Goal: Information Seeking & Learning: Learn about a topic

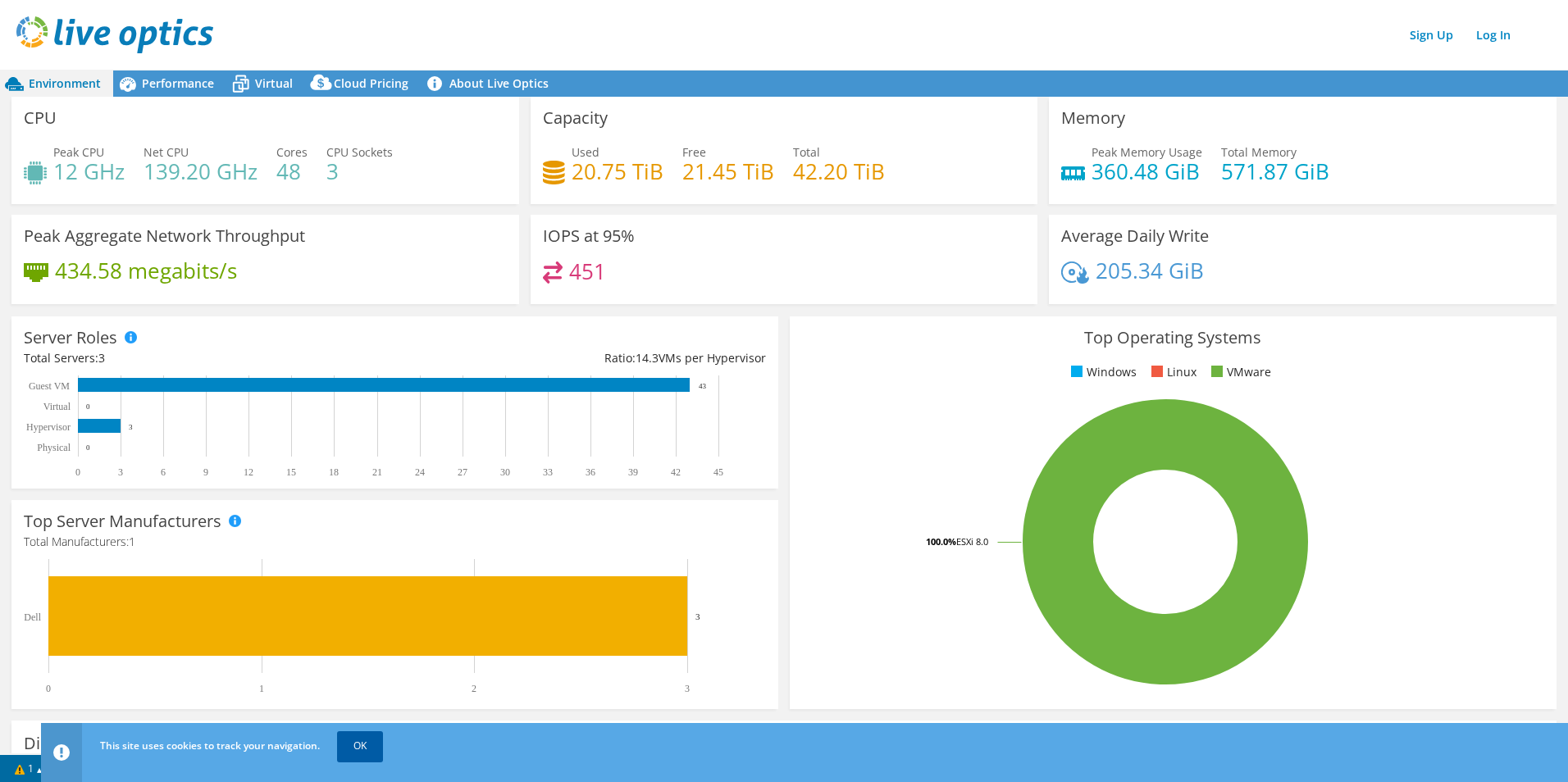
click at [354, 744] on link "OK" at bounding box center [360, 745] width 46 height 29
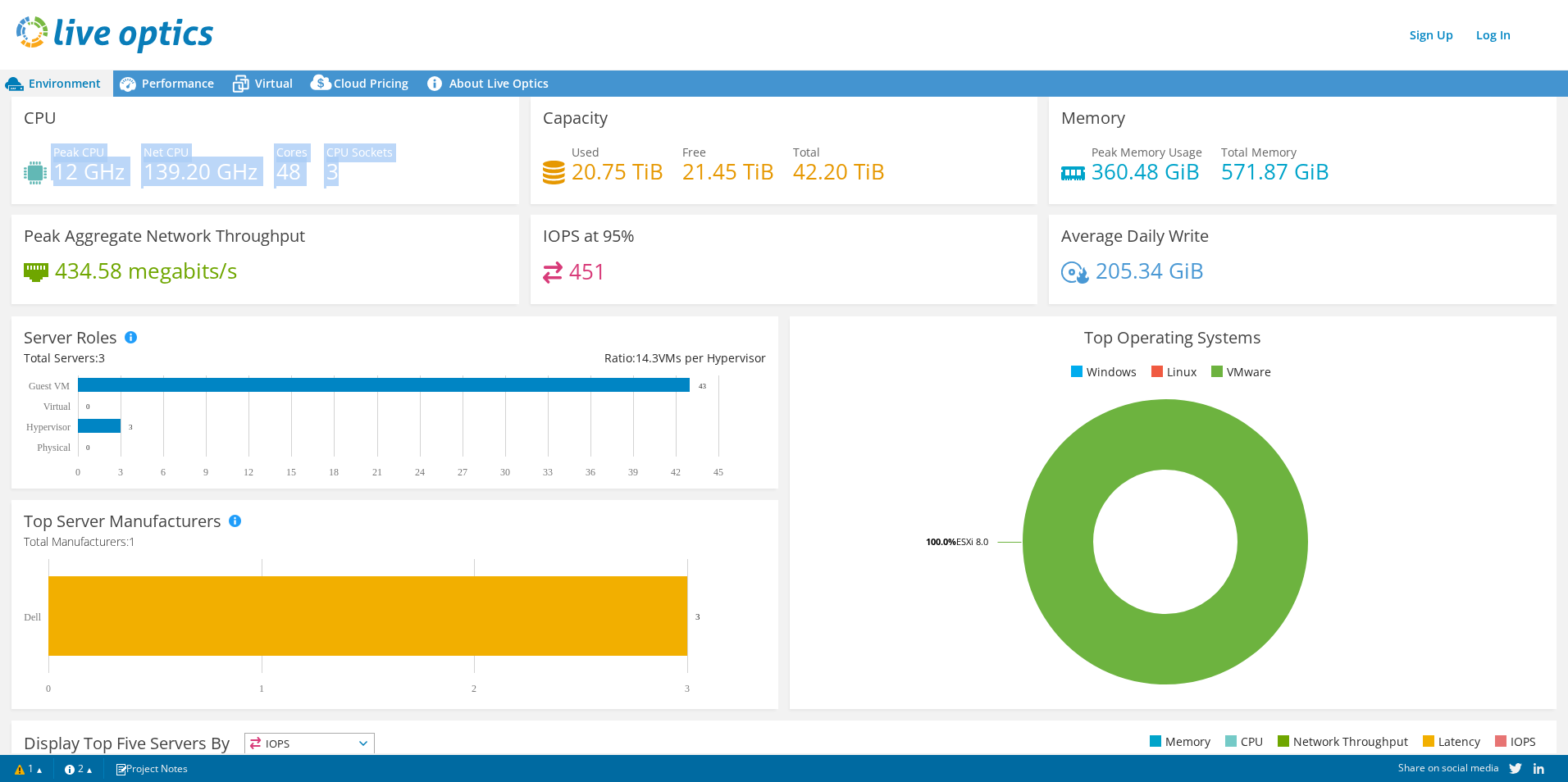
drag, startPoint x: 354, startPoint y: 167, endPoint x: 40, endPoint y: 169, distance: 314.0
click at [40, 169] on div "Peak CPU 12 GHz Net CPU 139.20 GHz Cores 48 CPU Sockets 3" at bounding box center [265, 170] width 483 height 54
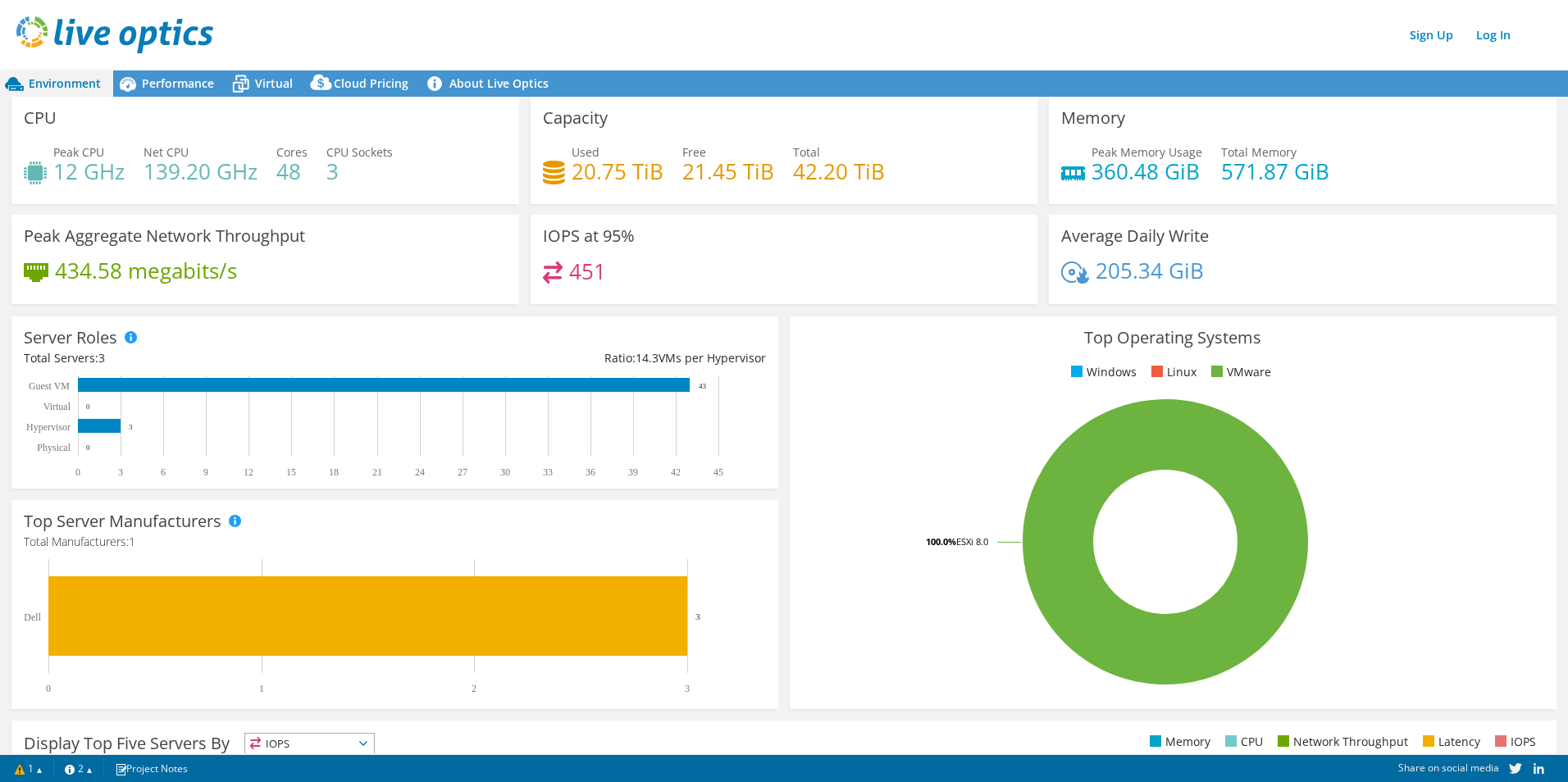
click at [756, 68] on header "Sign Up Log In" at bounding box center [800, 35] width 1601 height 69
click at [1485, 39] on link "Log In" at bounding box center [1493, 34] width 51 height 23
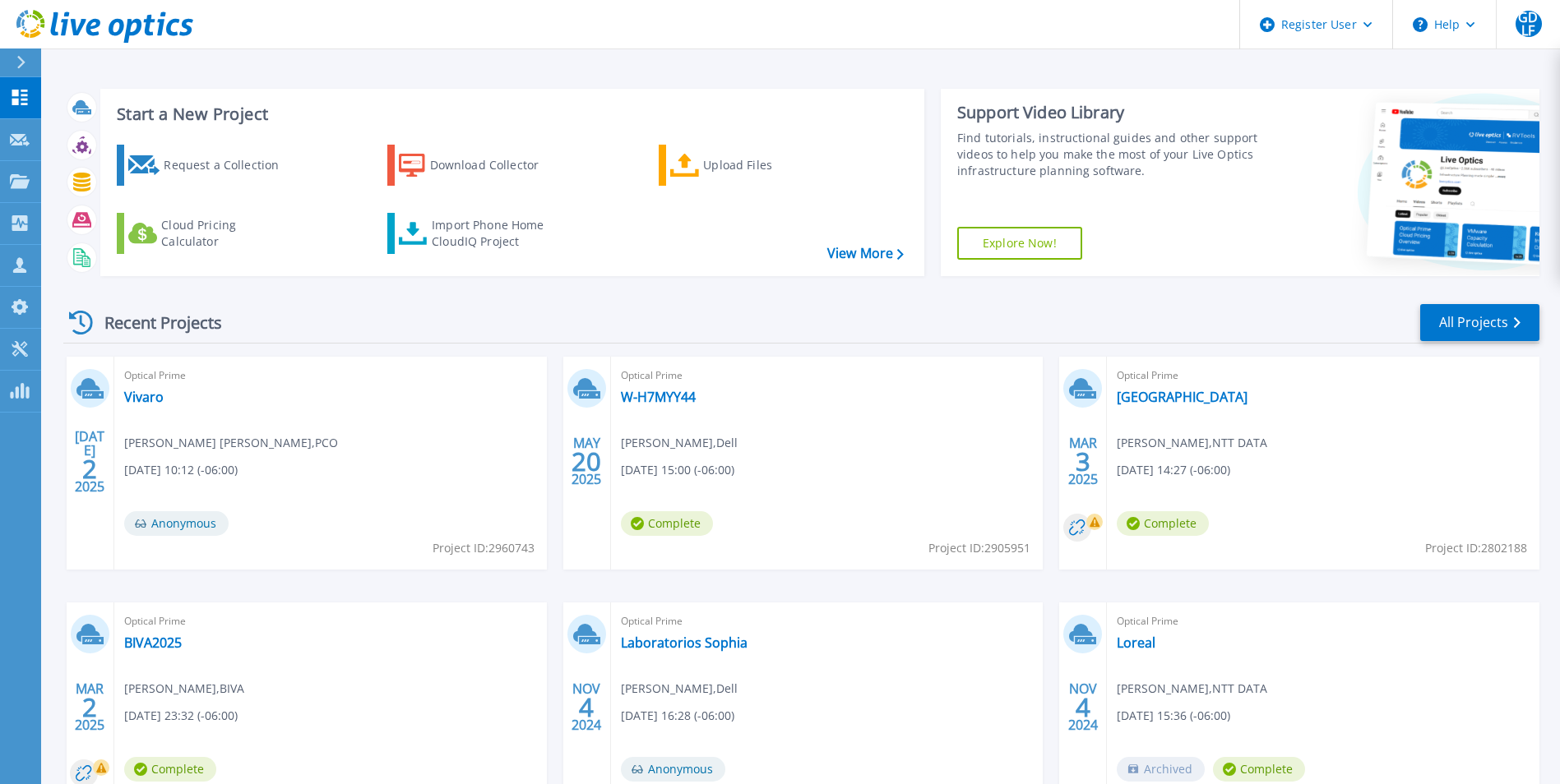
click at [577, 334] on div "Recent Projects All Projects" at bounding box center [801, 323] width 1476 height 41
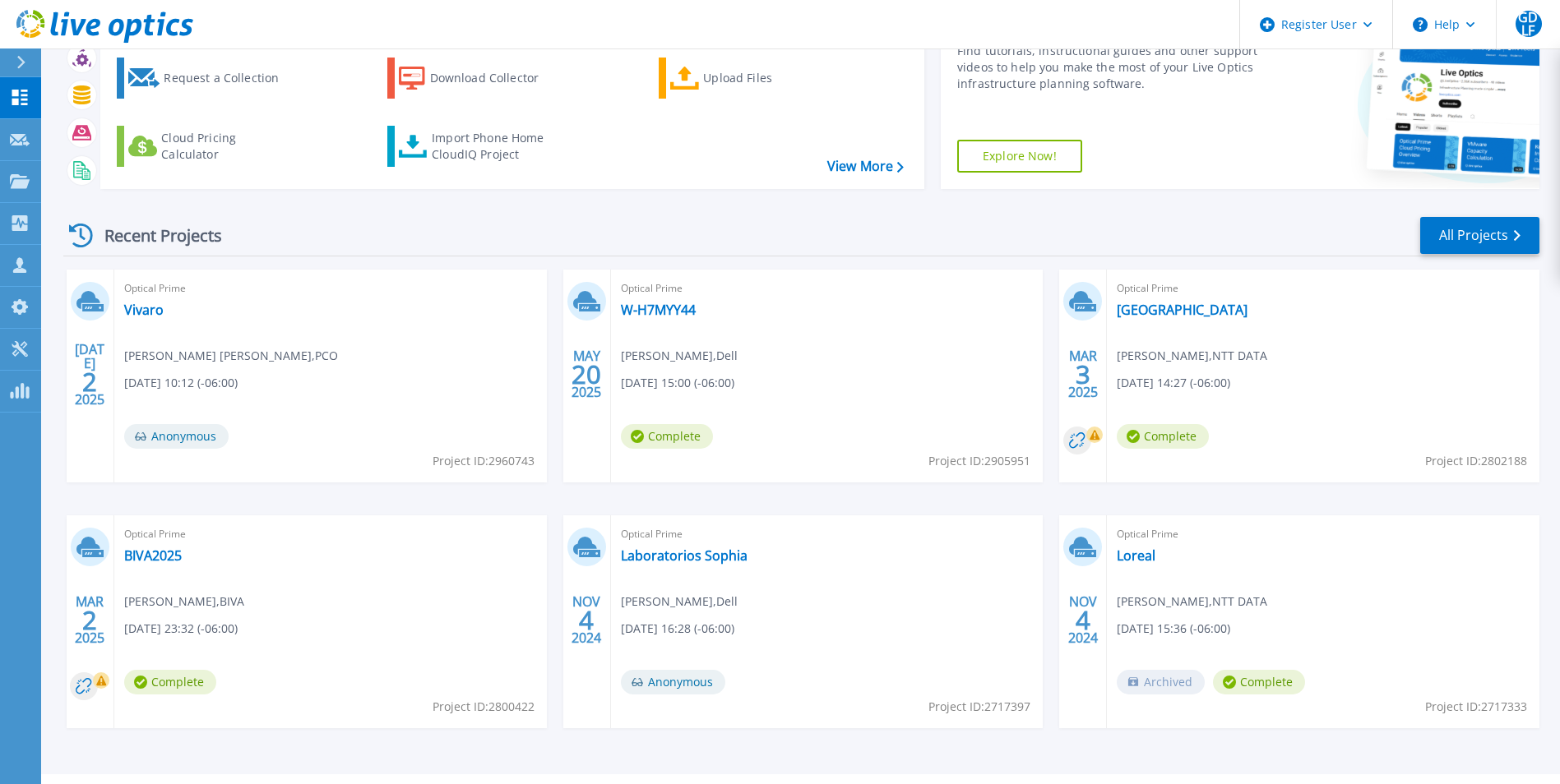
scroll to position [126, 0]
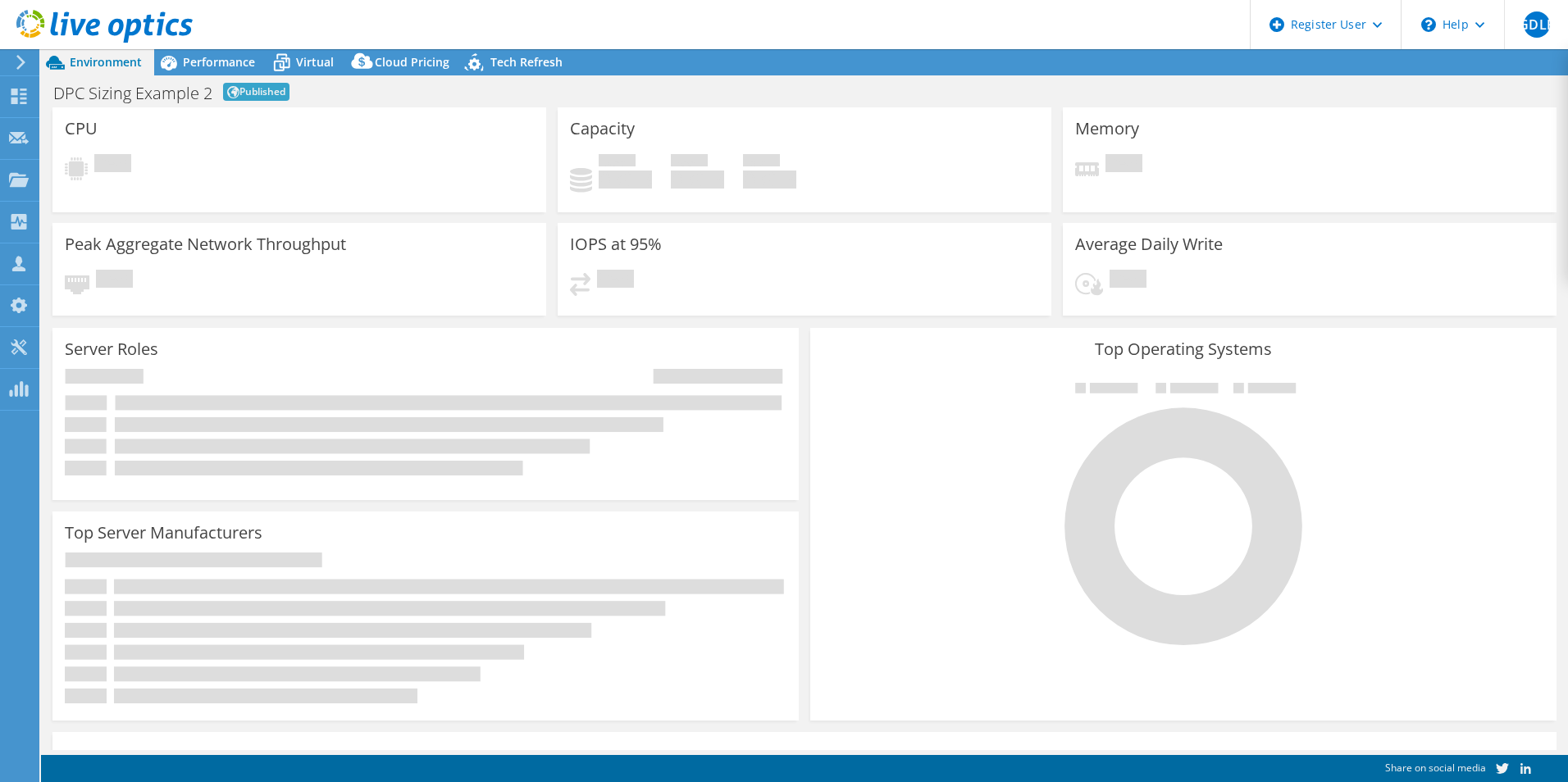
select select "[GEOGRAPHIC_DATA]"
select select "USD"
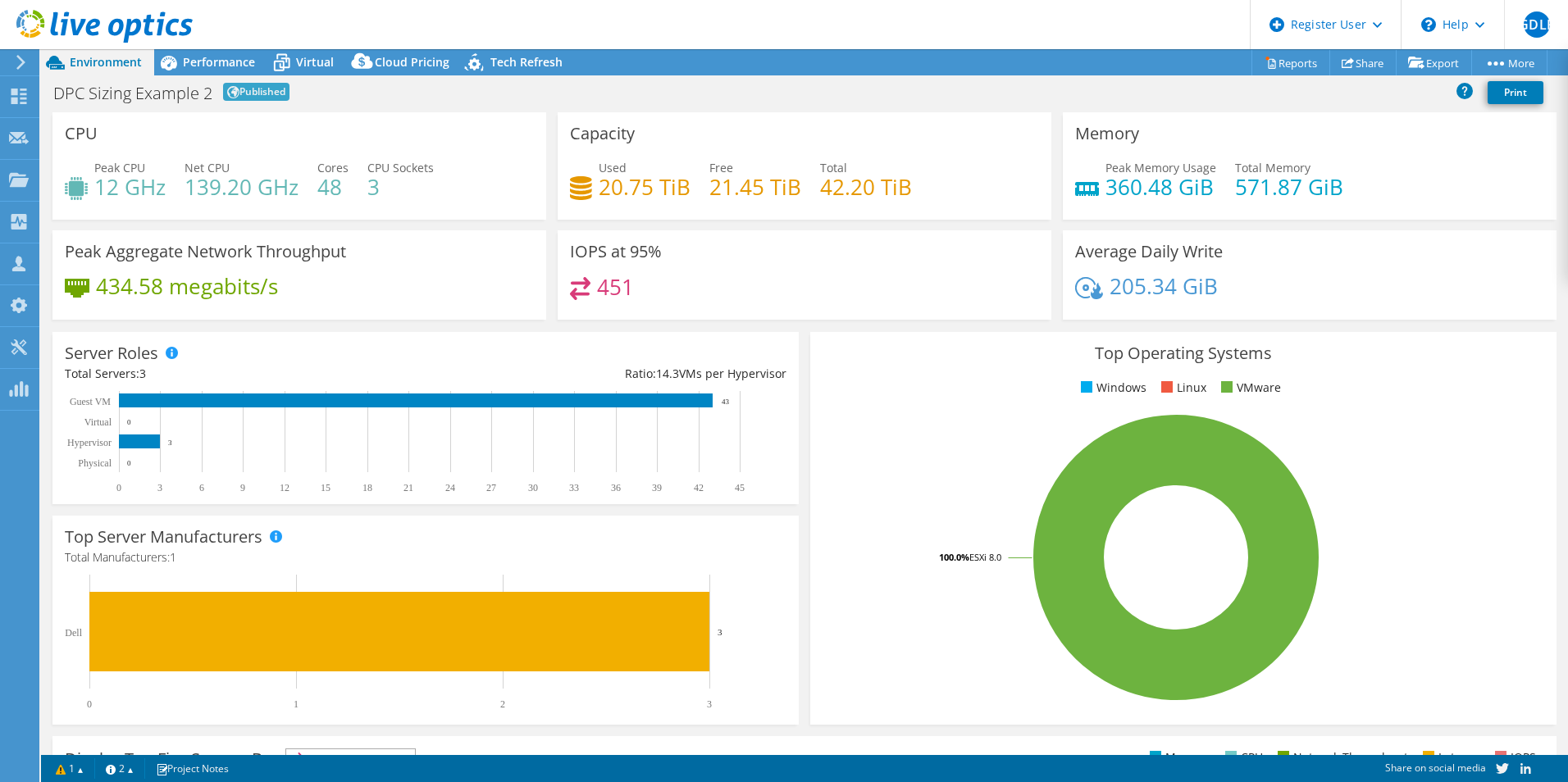
click at [406, 94] on div "DPC Sizing Example 2 Published Print" at bounding box center [805, 92] width 1527 height 30
click at [797, 327] on div "Server Roles Physical Servers represent bare metal servers that were targets of…" at bounding box center [425, 419] width 758 height 184
click at [208, 54] on div "Performance" at bounding box center [210, 62] width 114 height 26
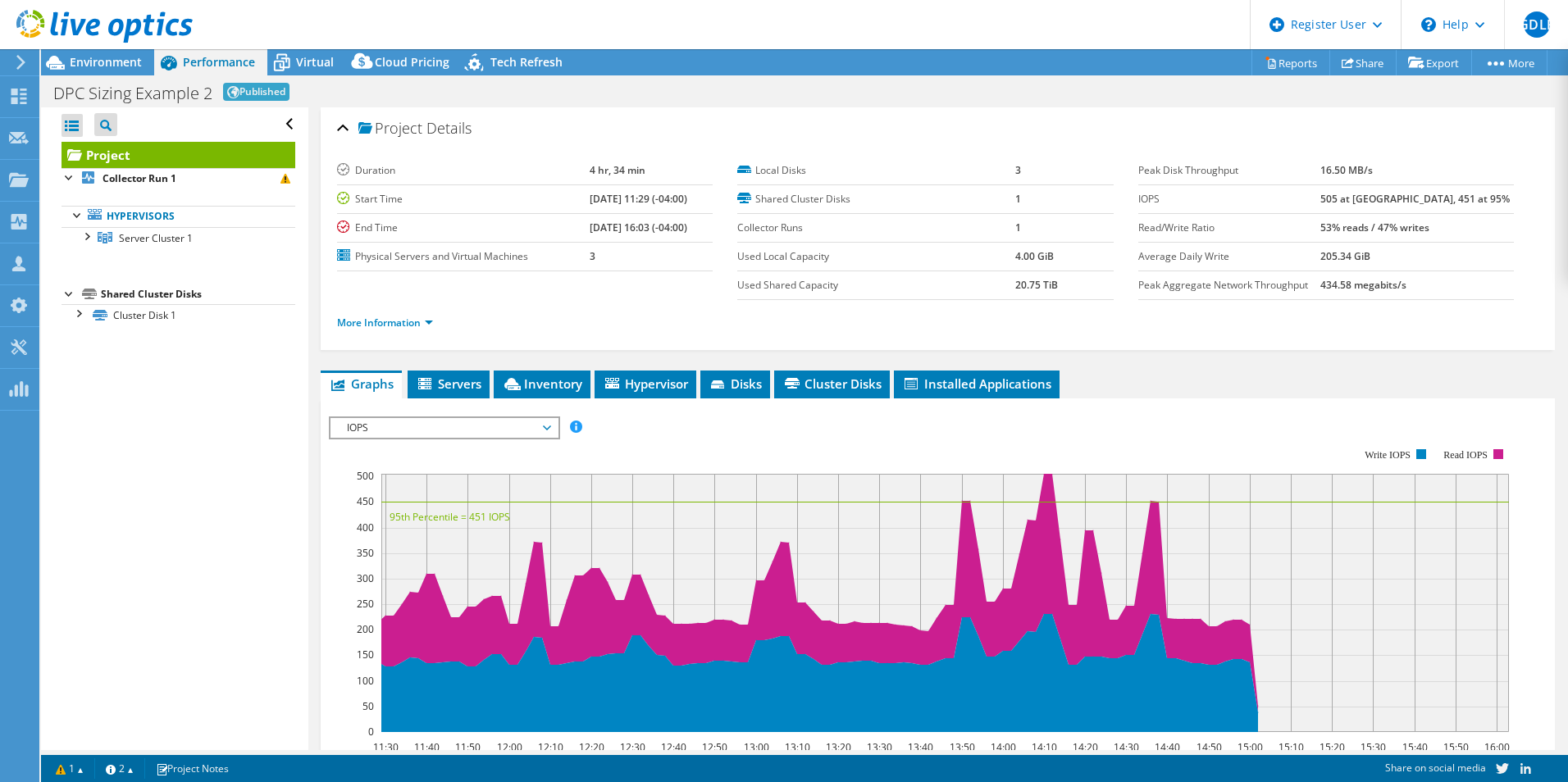
click at [146, 155] on link "Project" at bounding box center [178, 155] width 234 height 26
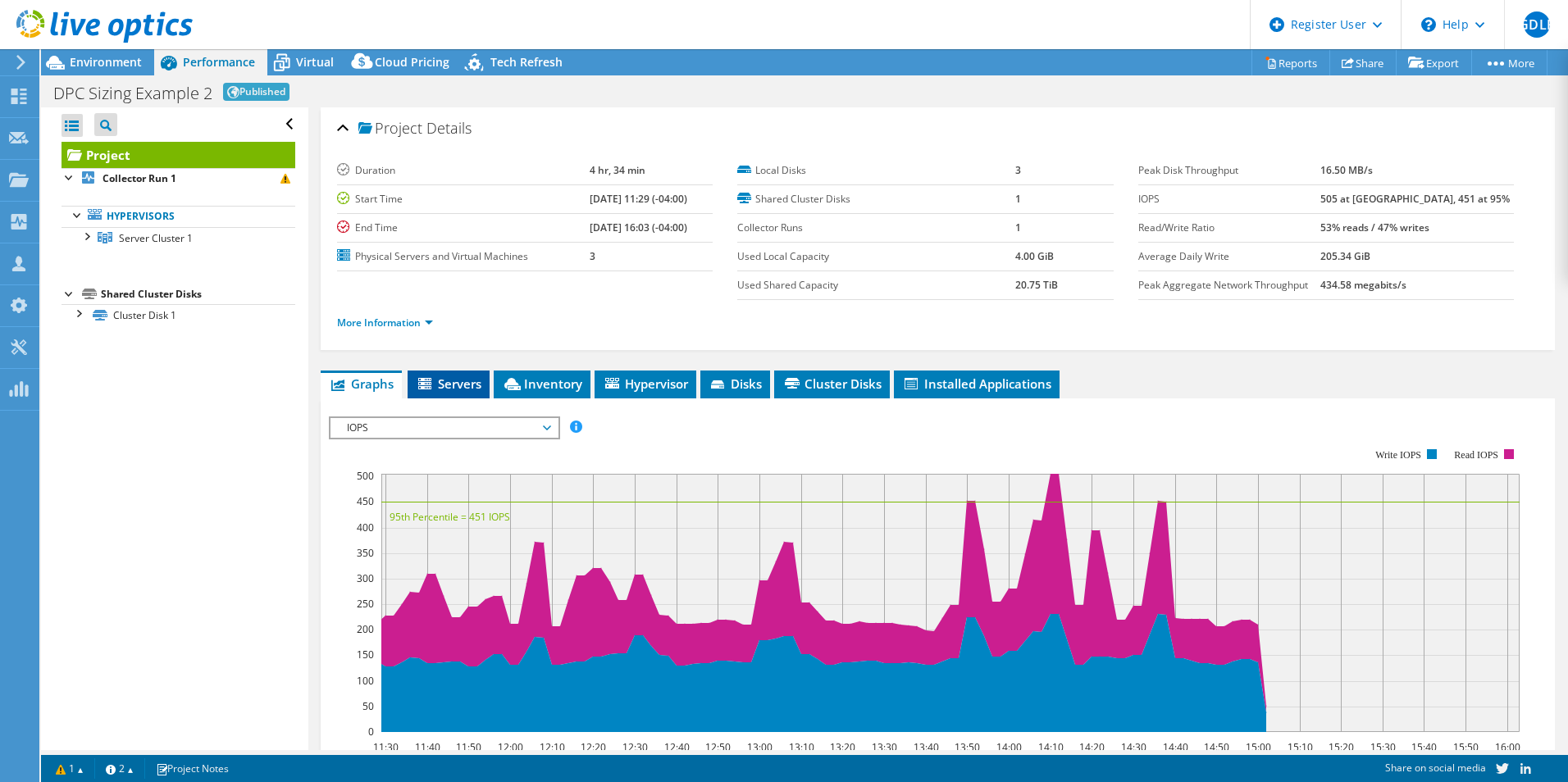
click at [435, 394] on li "Servers" at bounding box center [448, 385] width 82 height 28
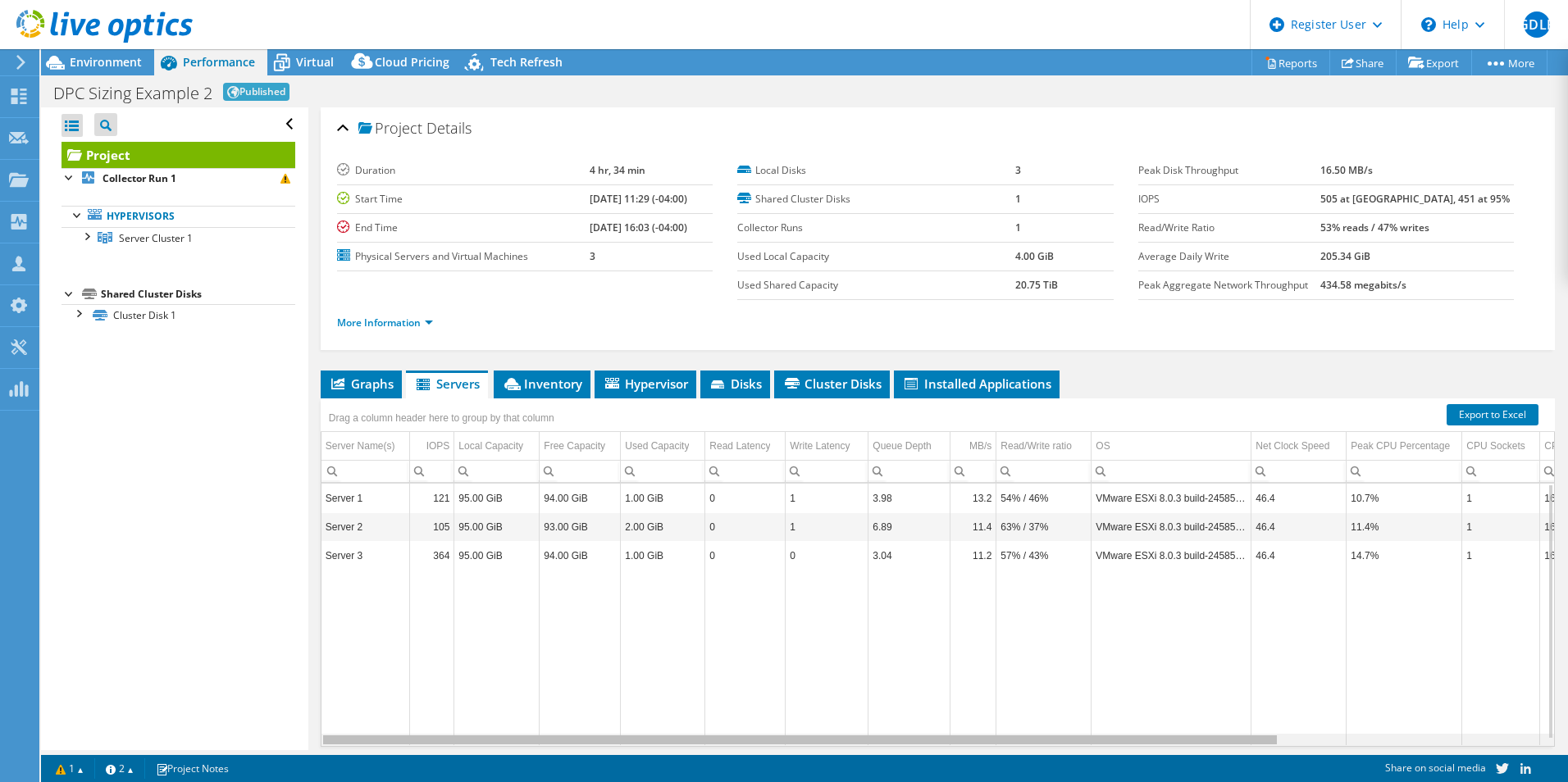
drag, startPoint x: 692, startPoint y: 743, endPoint x: 817, endPoint y: 766, distance: 127.1
click at [817, 767] on body "GDLF Dell User [PERSON_NAME] De La Fuente [EMAIL_ADDRESS][PERSON_NAME][DOMAIN_N…" at bounding box center [784, 391] width 1568 height 782
click at [546, 741] on div "Data grid" at bounding box center [800, 740] width 954 height 9
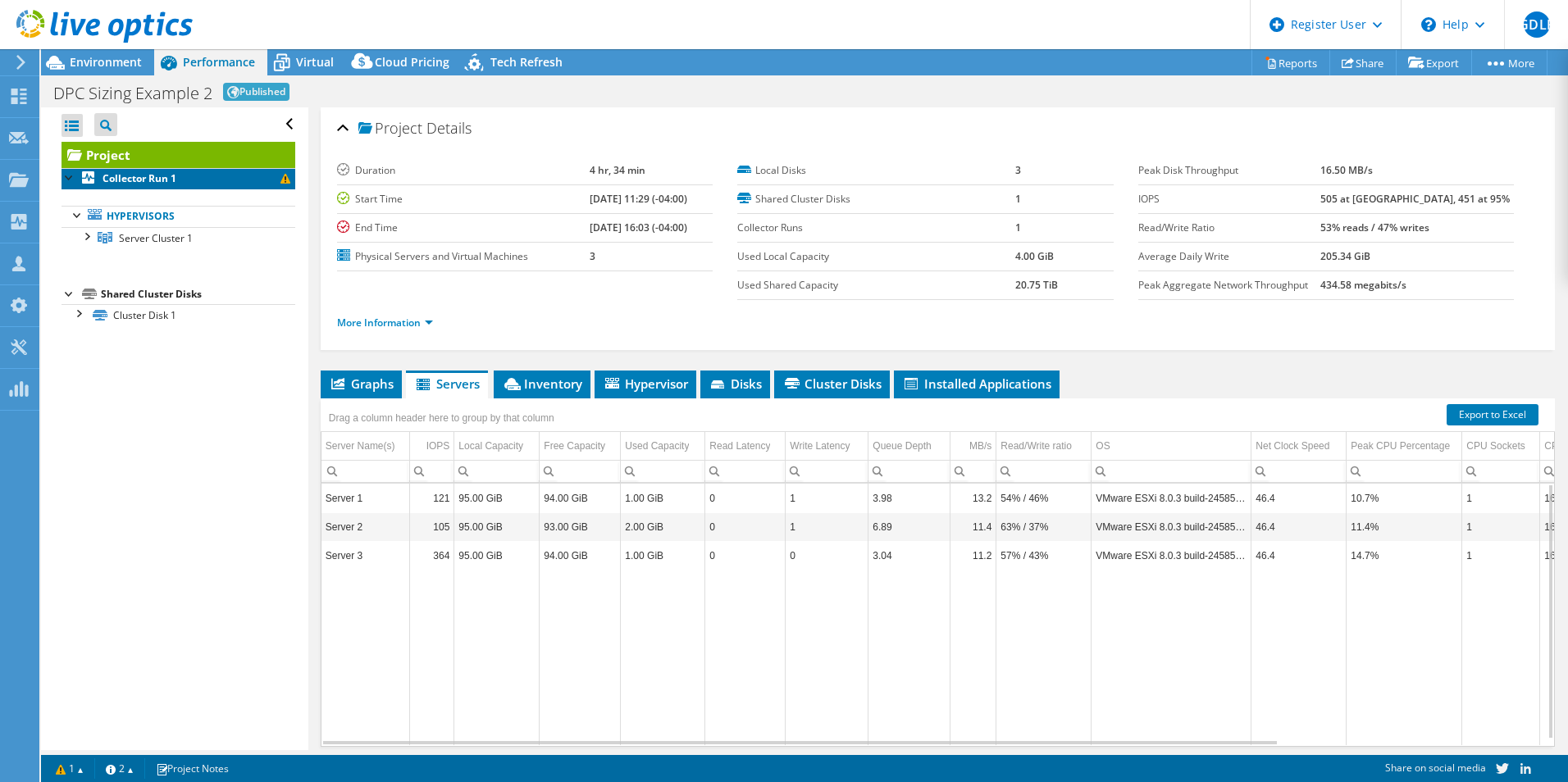
click at [178, 180] on link "Collector Run 1" at bounding box center [178, 178] width 234 height 22
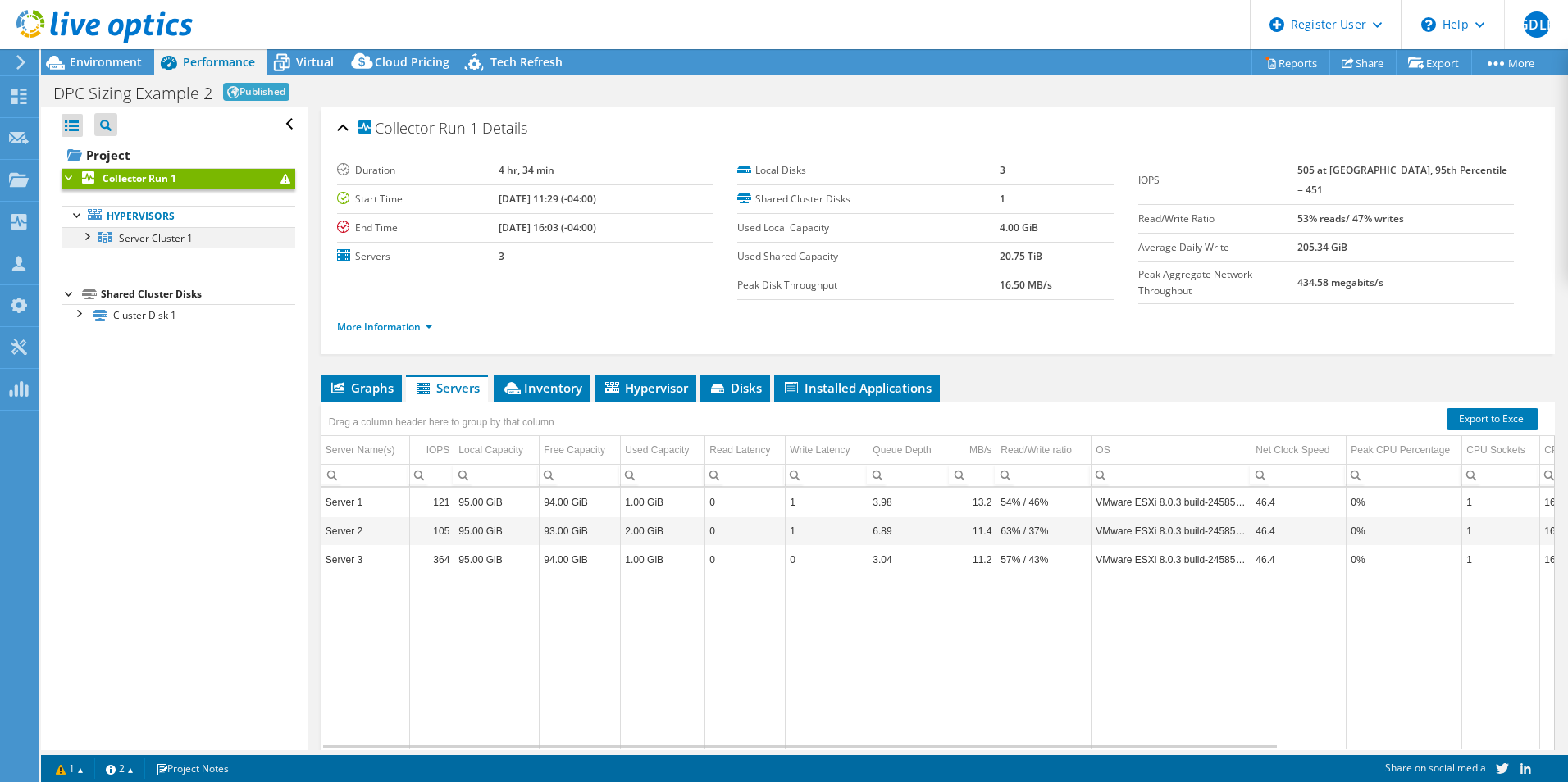
click at [90, 234] on div at bounding box center [85, 235] width 16 height 16
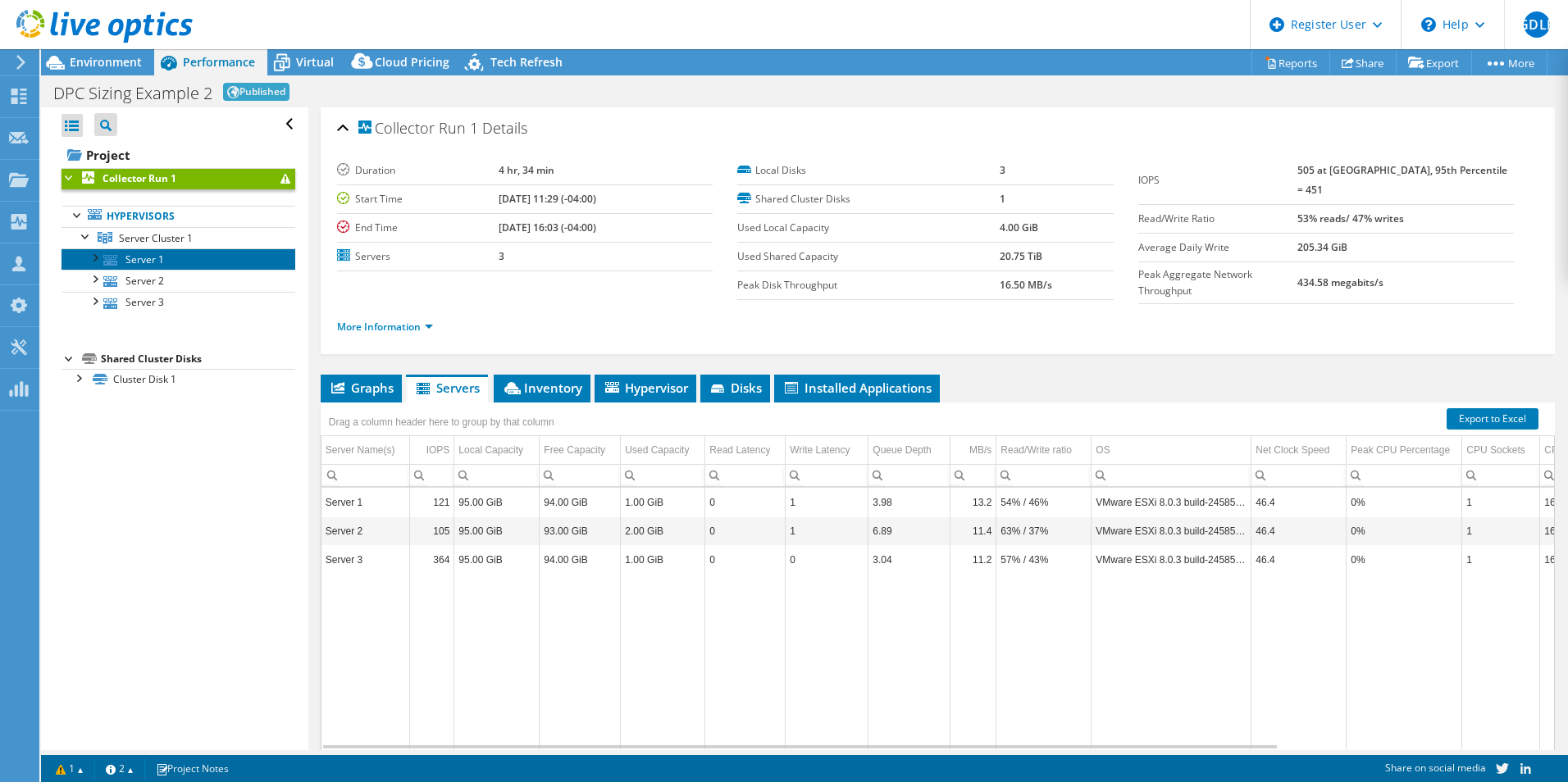
click at [115, 262] on icon at bounding box center [110, 260] width 14 height 10
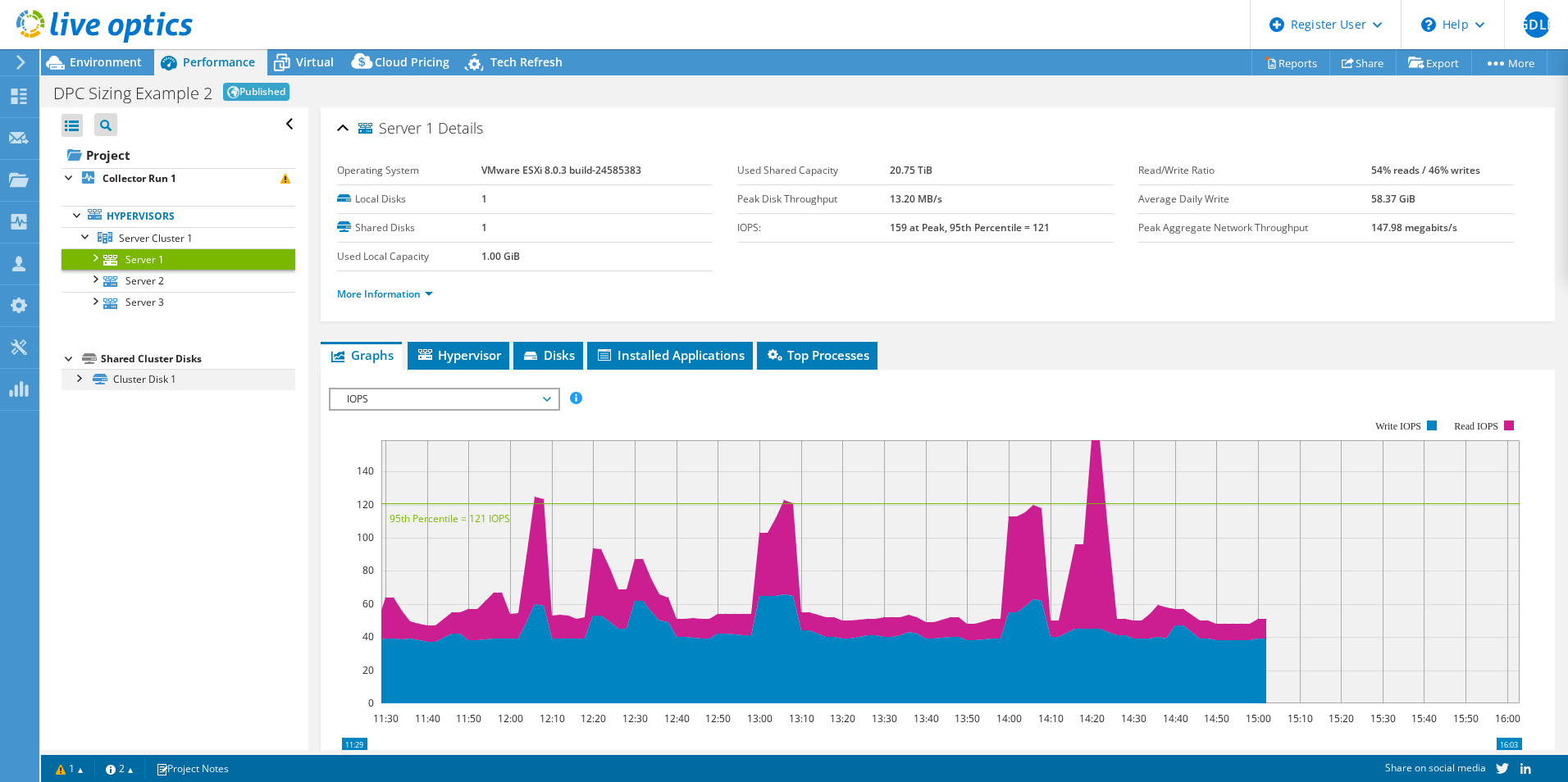
click at [74, 376] on div at bounding box center [77, 376] width 16 height 16
click at [123, 398] on link "Disk 2 | Server 1" at bounding box center [178, 401] width 234 height 22
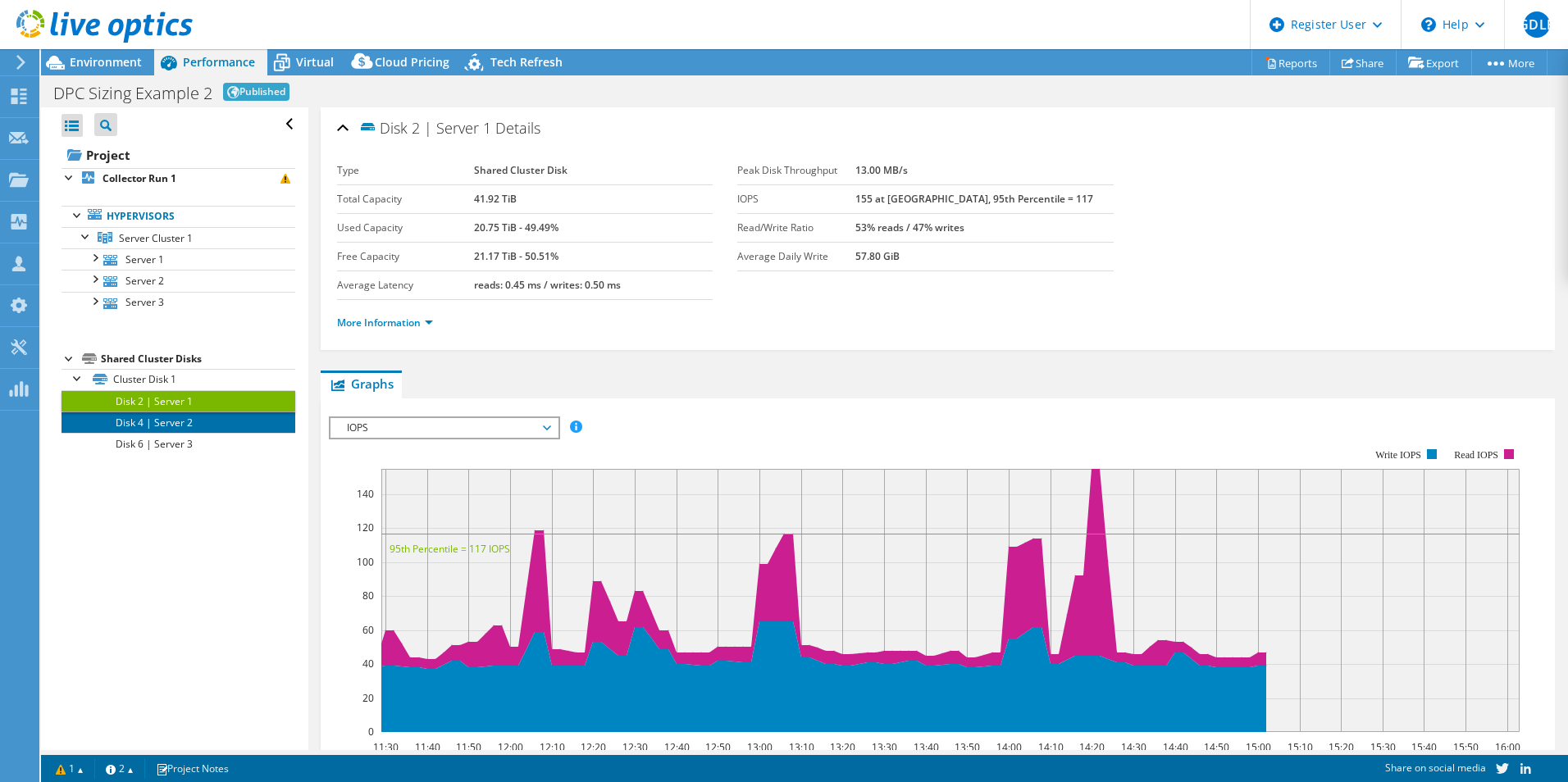
click at [131, 415] on link "Disk 4 | Server 2" at bounding box center [178, 422] width 234 height 22
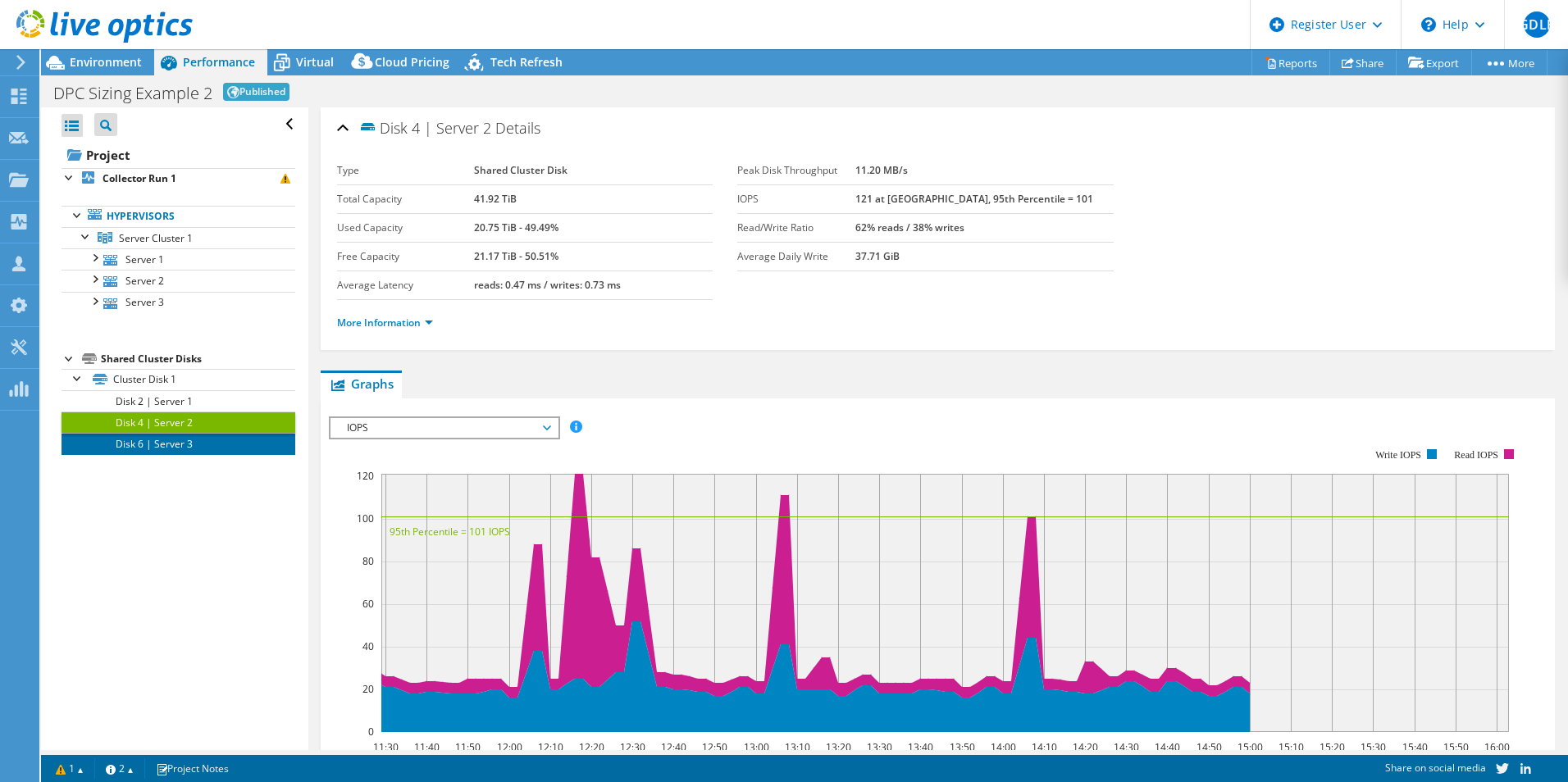
click at [135, 439] on link "Disk 6 | Server 3" at bounding box center [178, 443] width 234 height 22
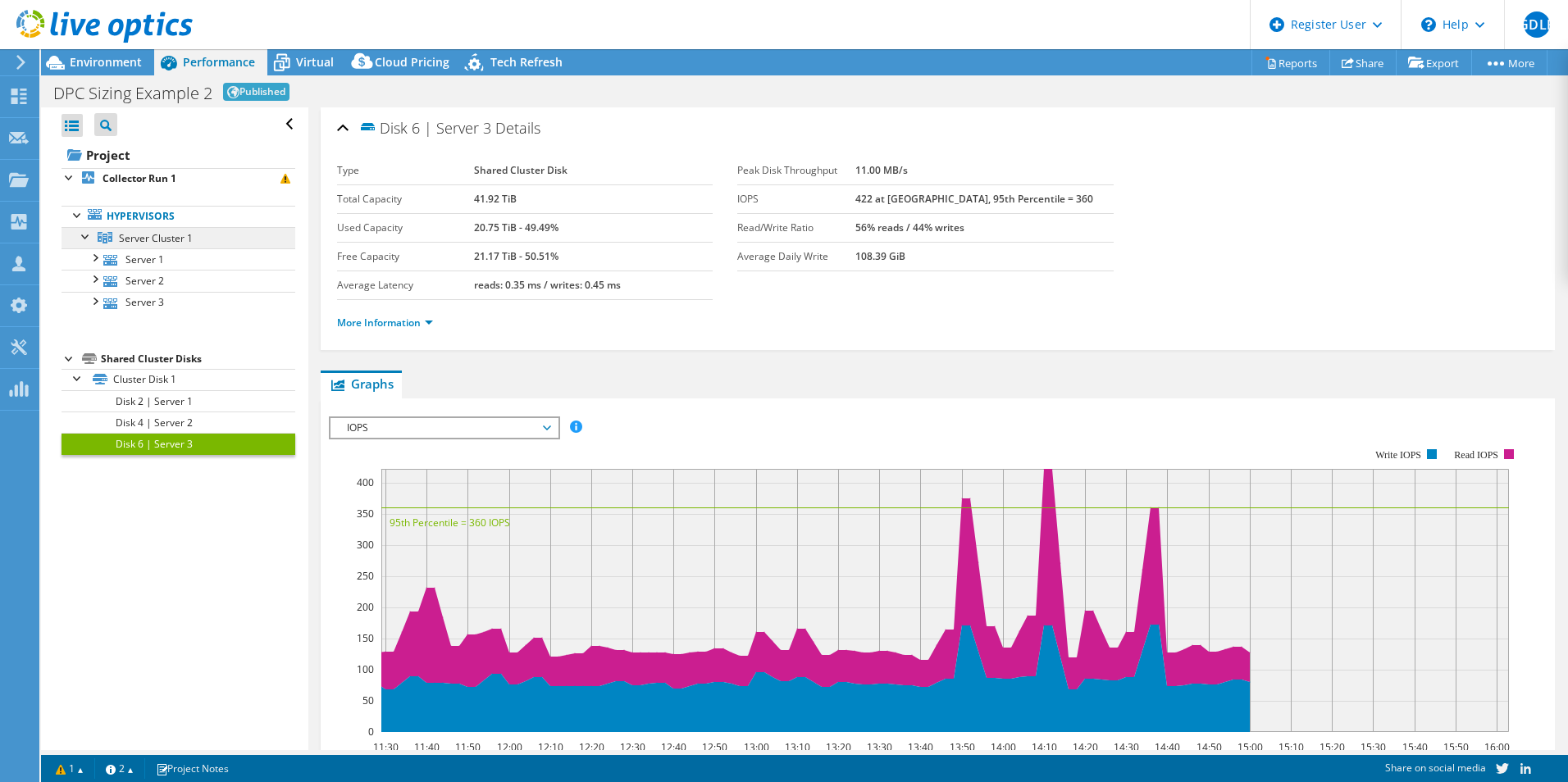
click at [110, 230] on link "Server Cluster 1" at bounding box center [178, 238] width 234 height 22
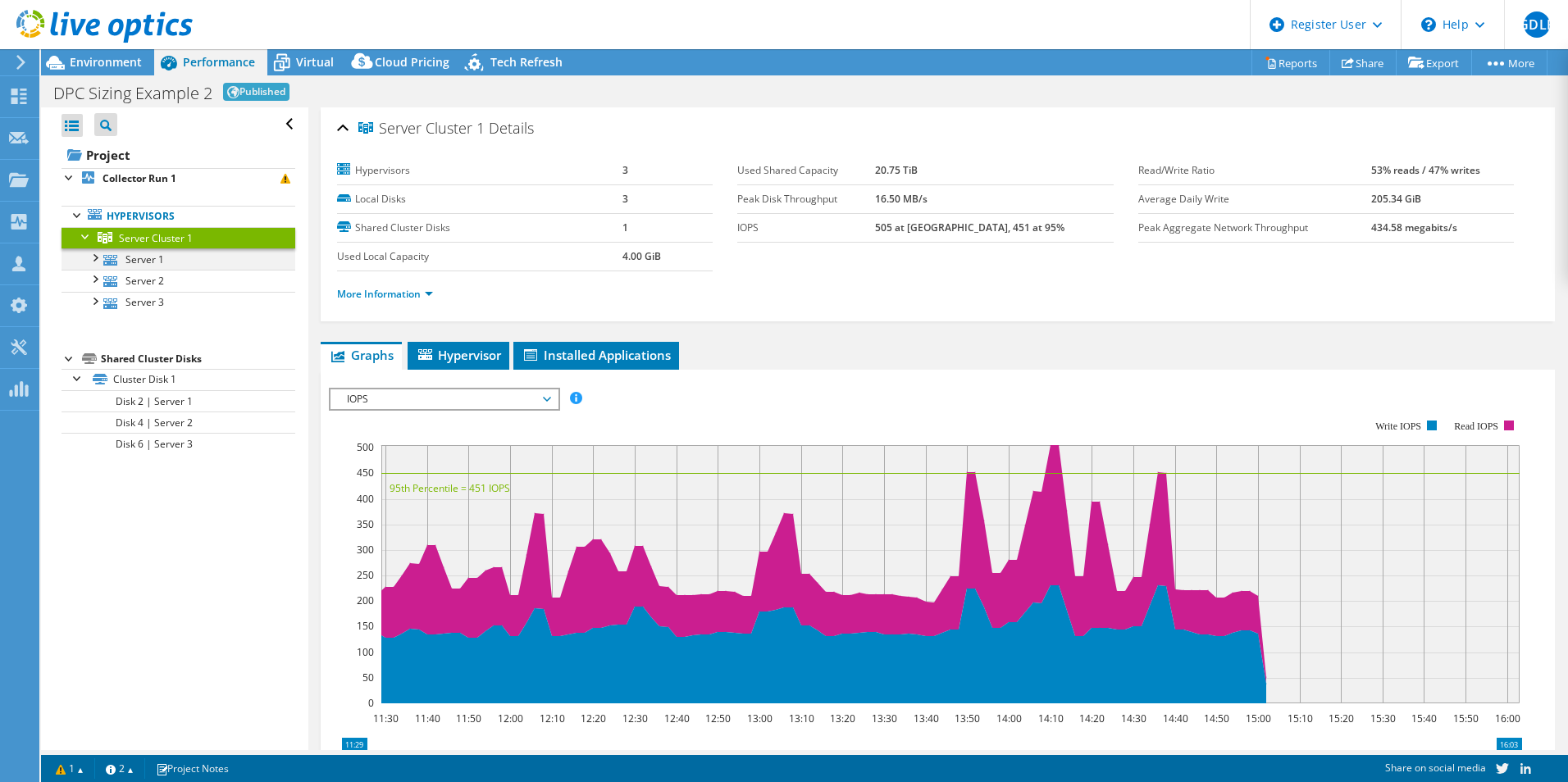
click at [93, 262] on div at bounding box center [94, 256] width 16 height 16
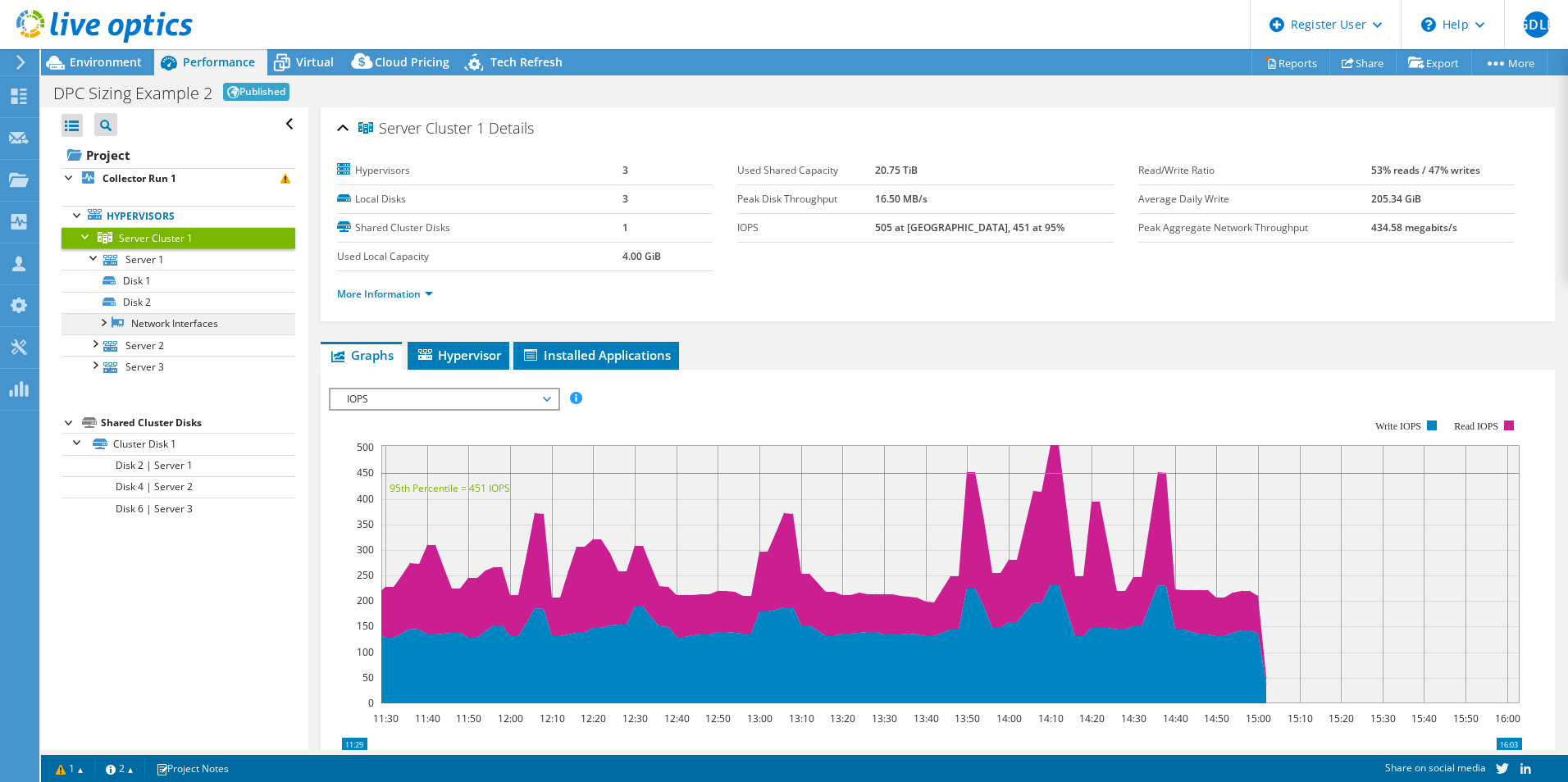
click at [121, 317] on icon at bounding box center [117, 322] width 12 height 12
click at [103, 319] on div at bounding box center [101, 321] width 16 height 16
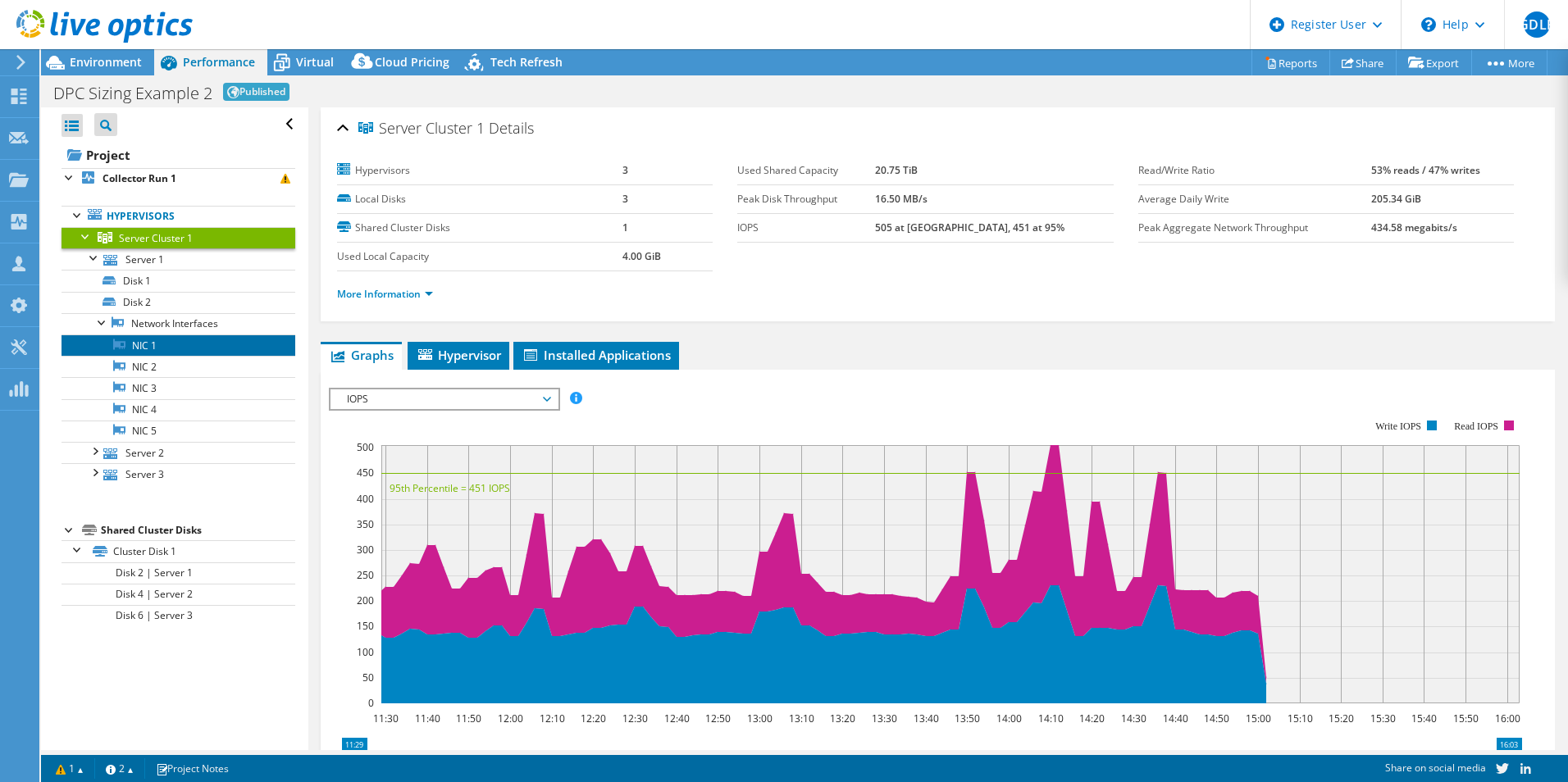
click at [131, 340] on link "NIC 1" at bounding box center [178, 345] width 234 height 22
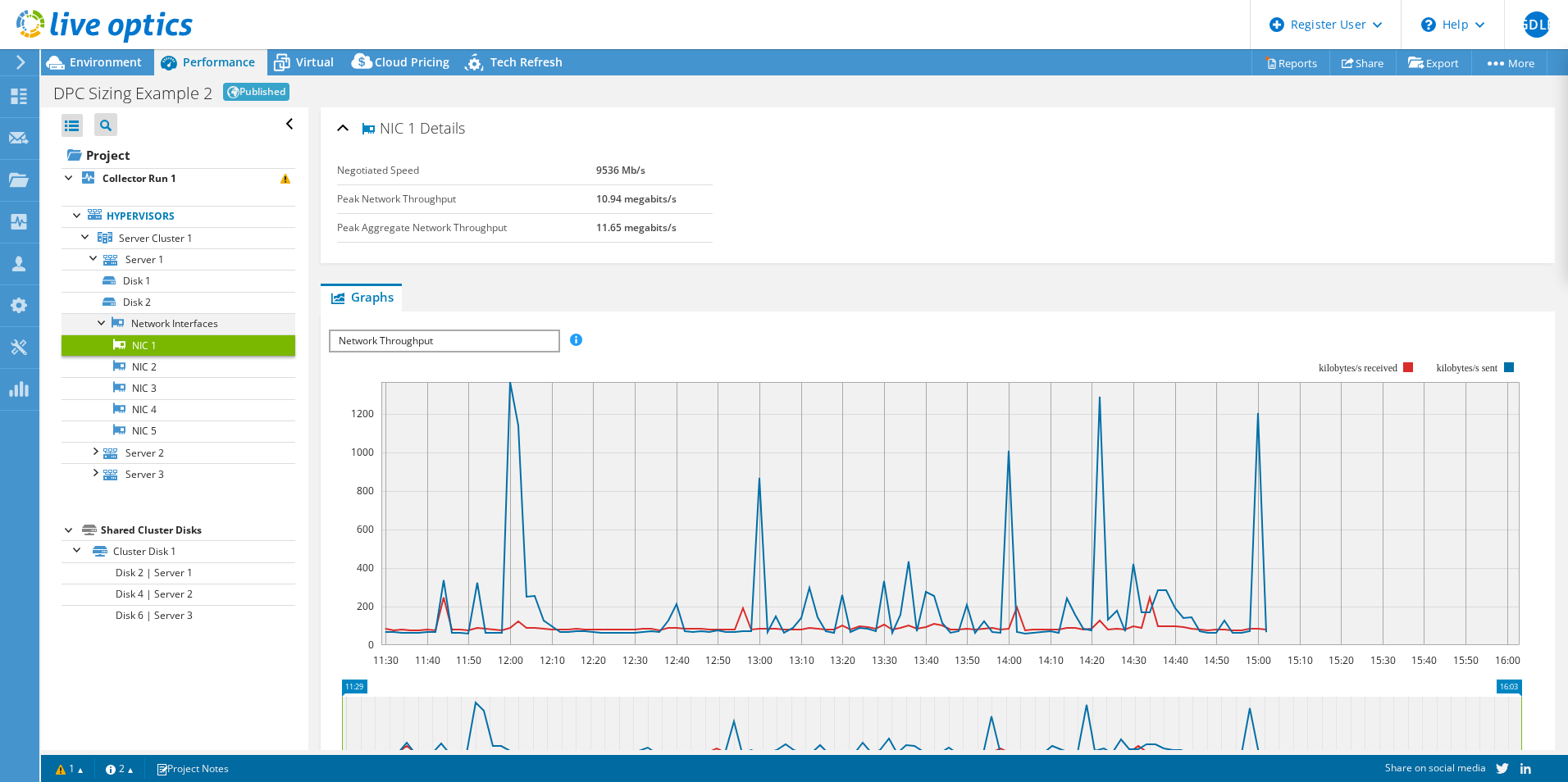
click at [106, 320] on div at bounding box center [101, 321] width 16 height 16
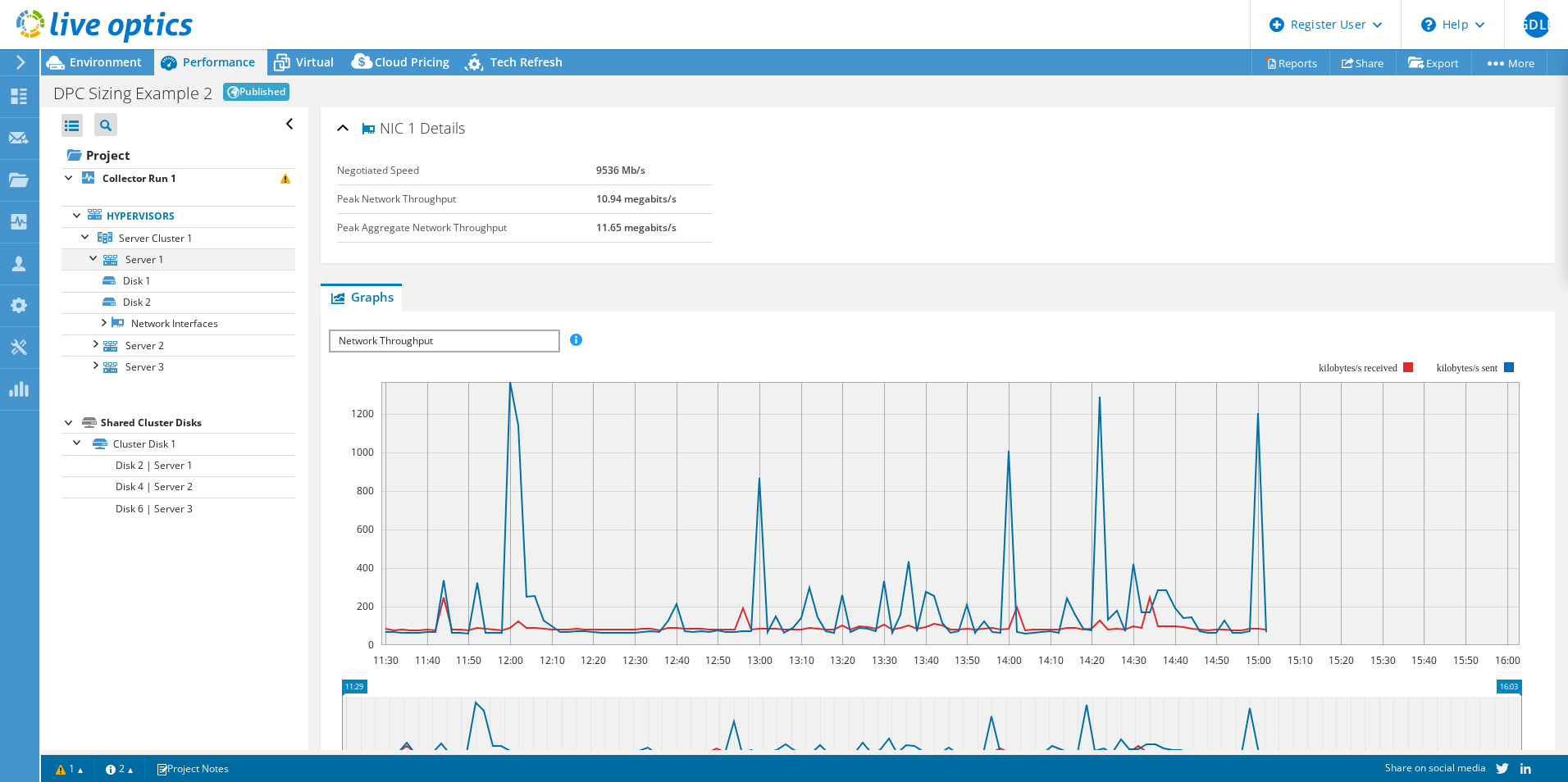
click at [94, 258] on div at bounding box center [94, 256] width 16 height 16
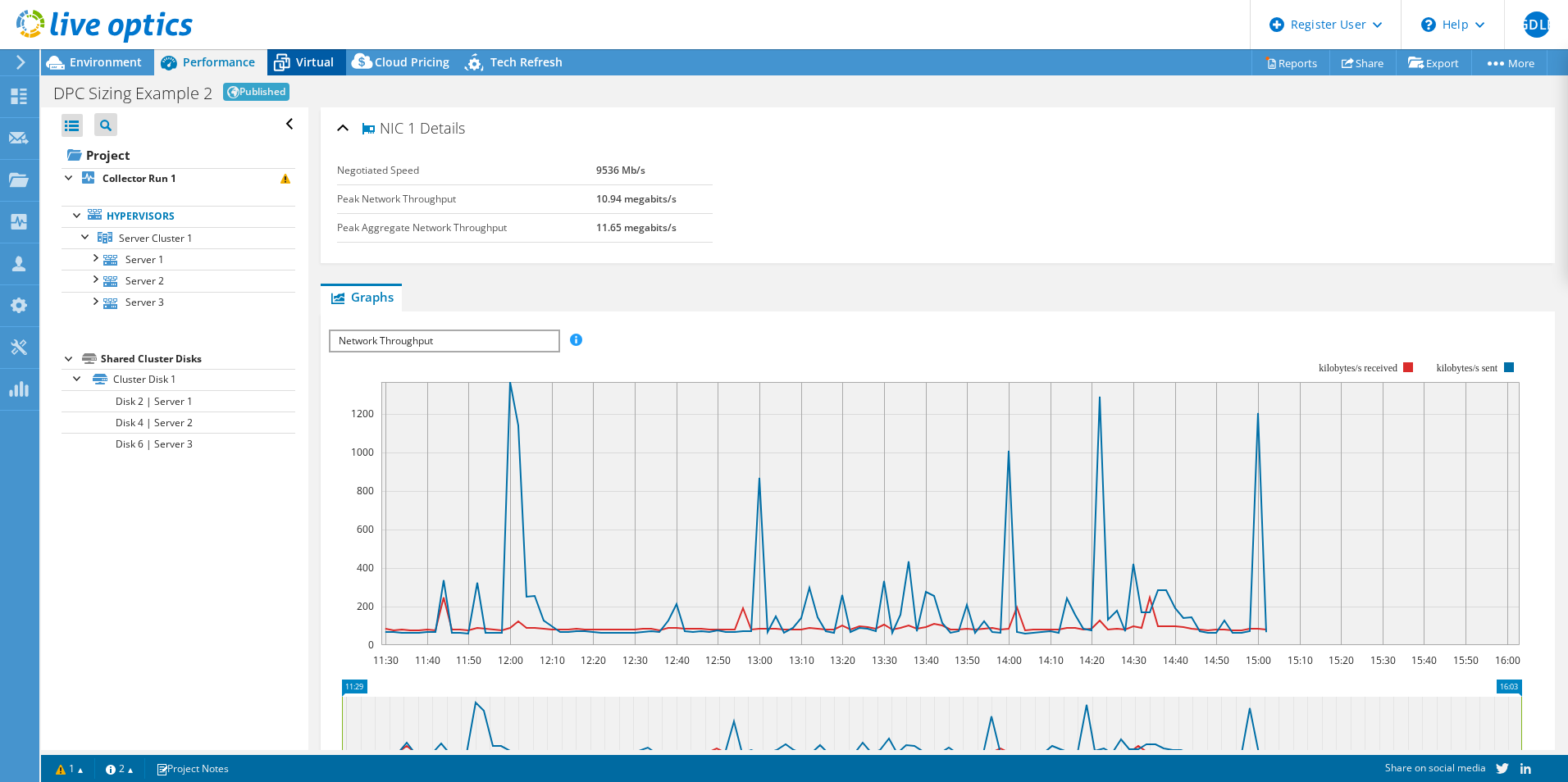
click at [313, 71] on div "Virtual" at bounding box center [307, 62] width 79 height 26
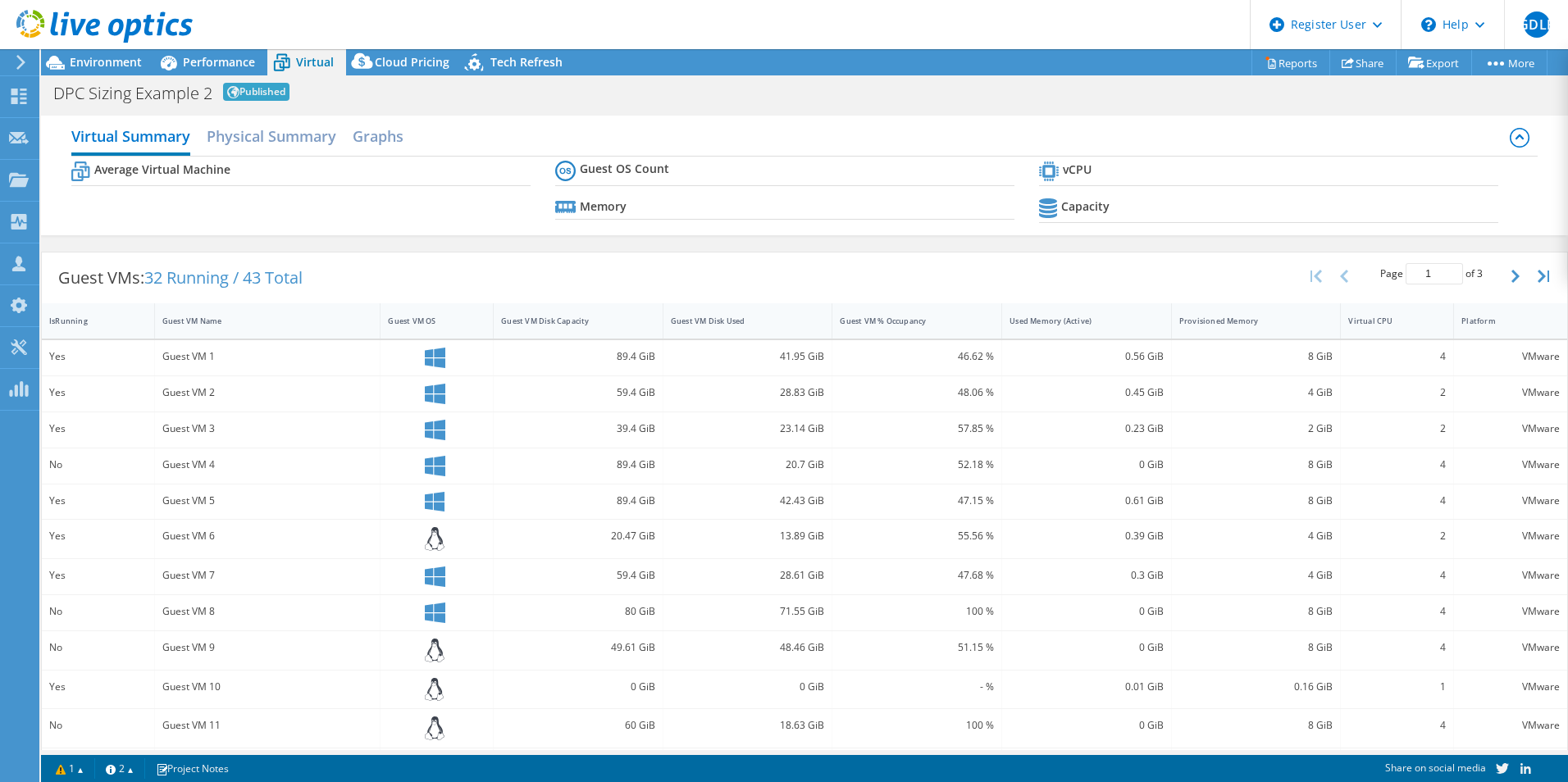
drag, startPoint x: 313, startPoint y: 71, endPoint x: 324, endPoint y: 84, distance: 17.0
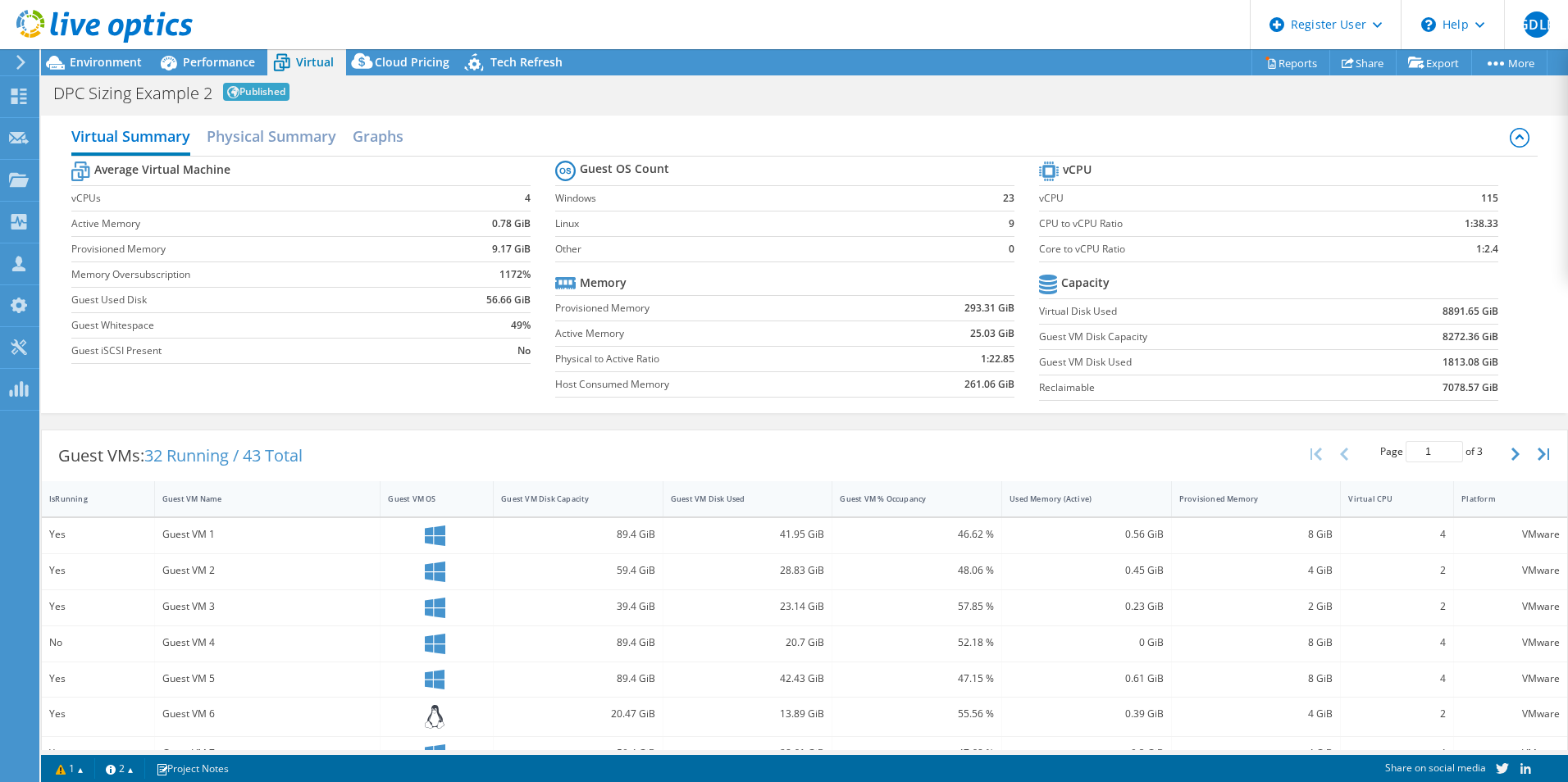
drag, startPoint x: 324, startPoint y: 84, endPoint x: 1012, endPoint y: 89, distance: 688.0
click at [1012, 89] on div "DPC Sizing Example 2 Published Print" at bounding box center [805, 92] width 1527 height 30
click at [269, 124] on h2 "Physical Summary" at bounding box center [271, 138] width 130 height 36
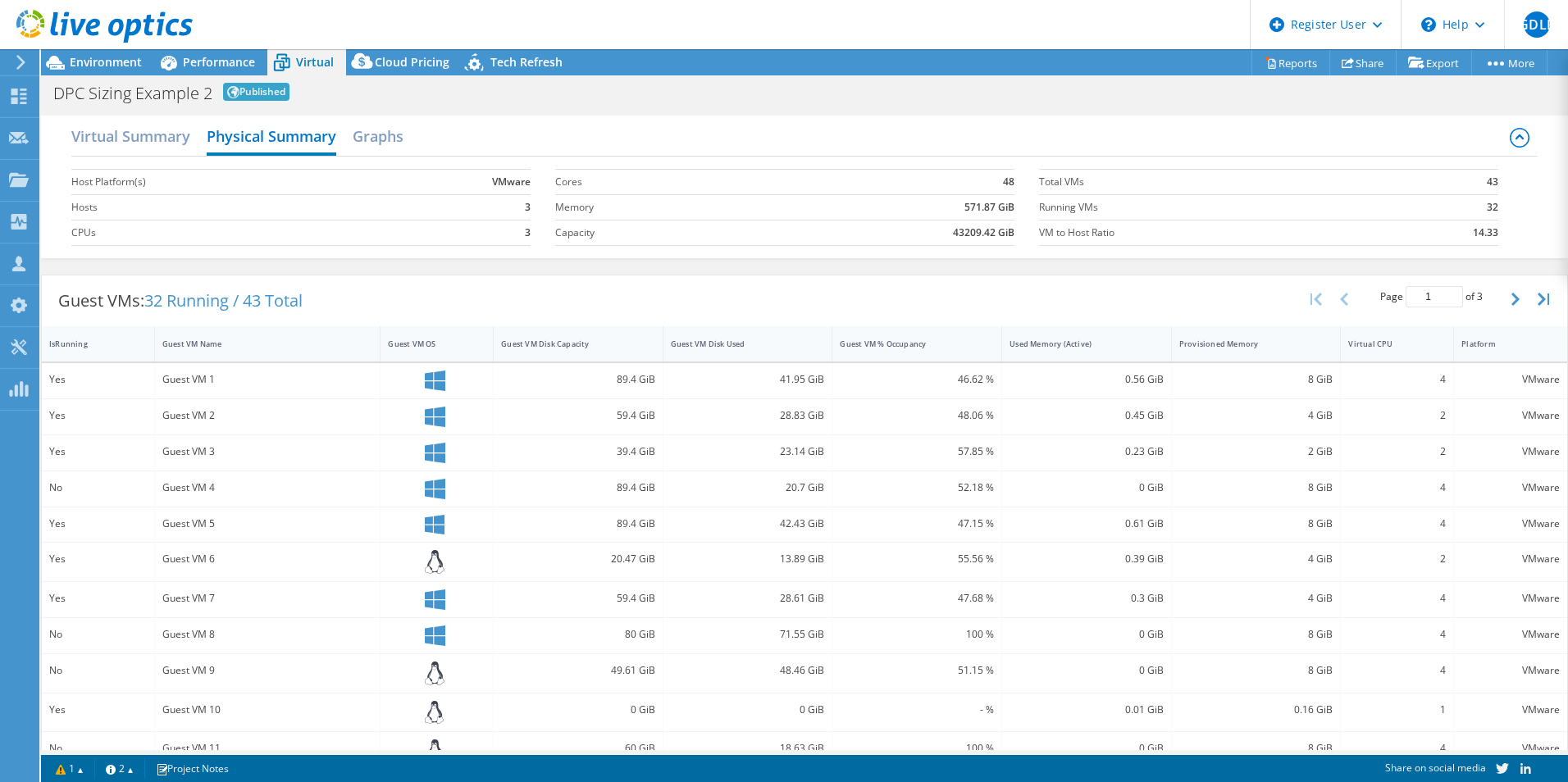
drag, startPoint x: 439, startPoint y: 132, endPoint x: 501, endPoint y: 98, distance: 70.7
click at [501, 98] on div "DPC Sizing Example 2 Published Print" at bounding box center [805, 92] width 1527 height 30
click at [366, 128] on h2 "Graphs" at bounding box center [378, 138] width 51 height 36
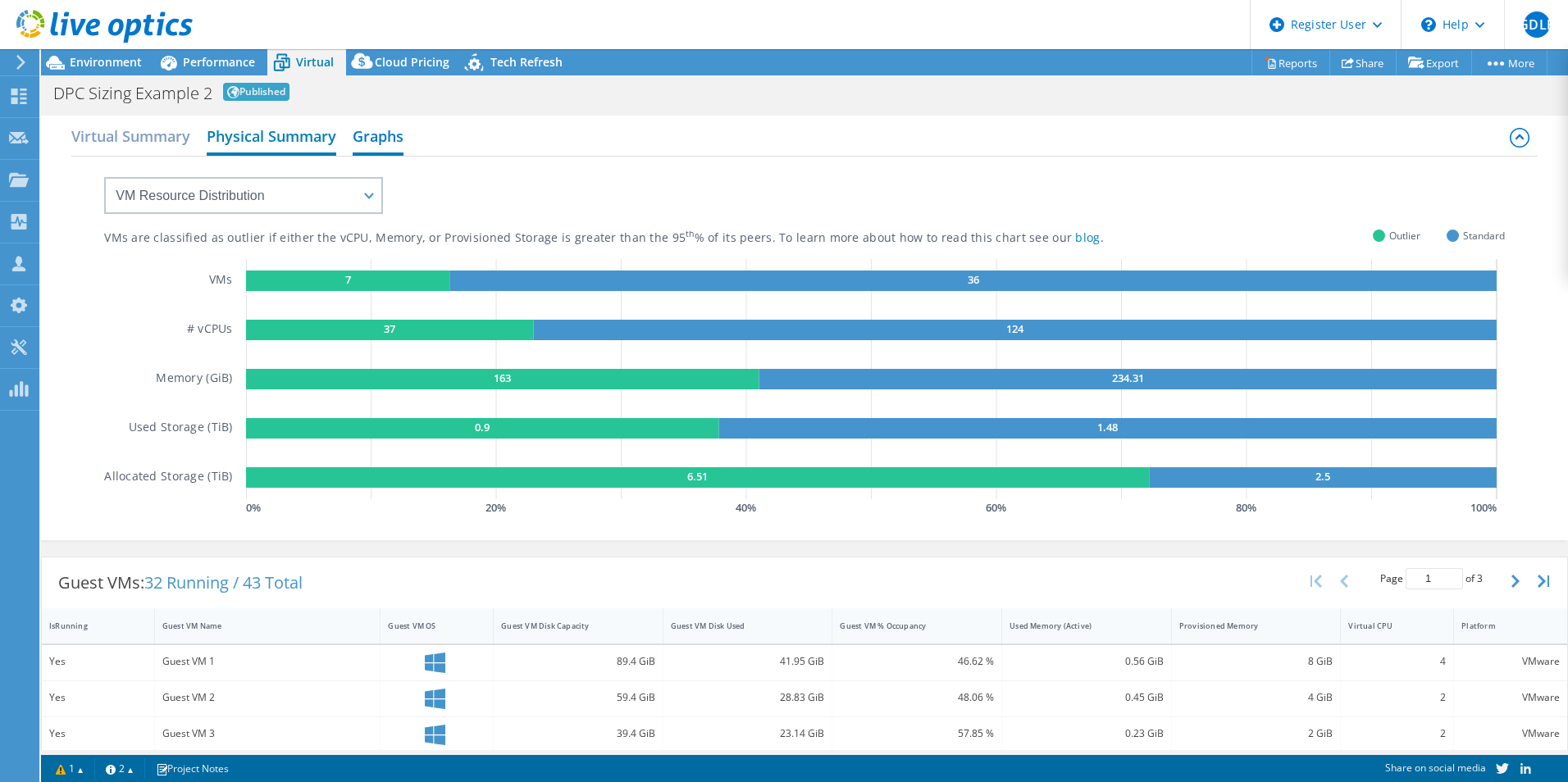
click at [230, 130] on h2 "Physical Summary" at bounding box center [271, 138] width 130 height 36
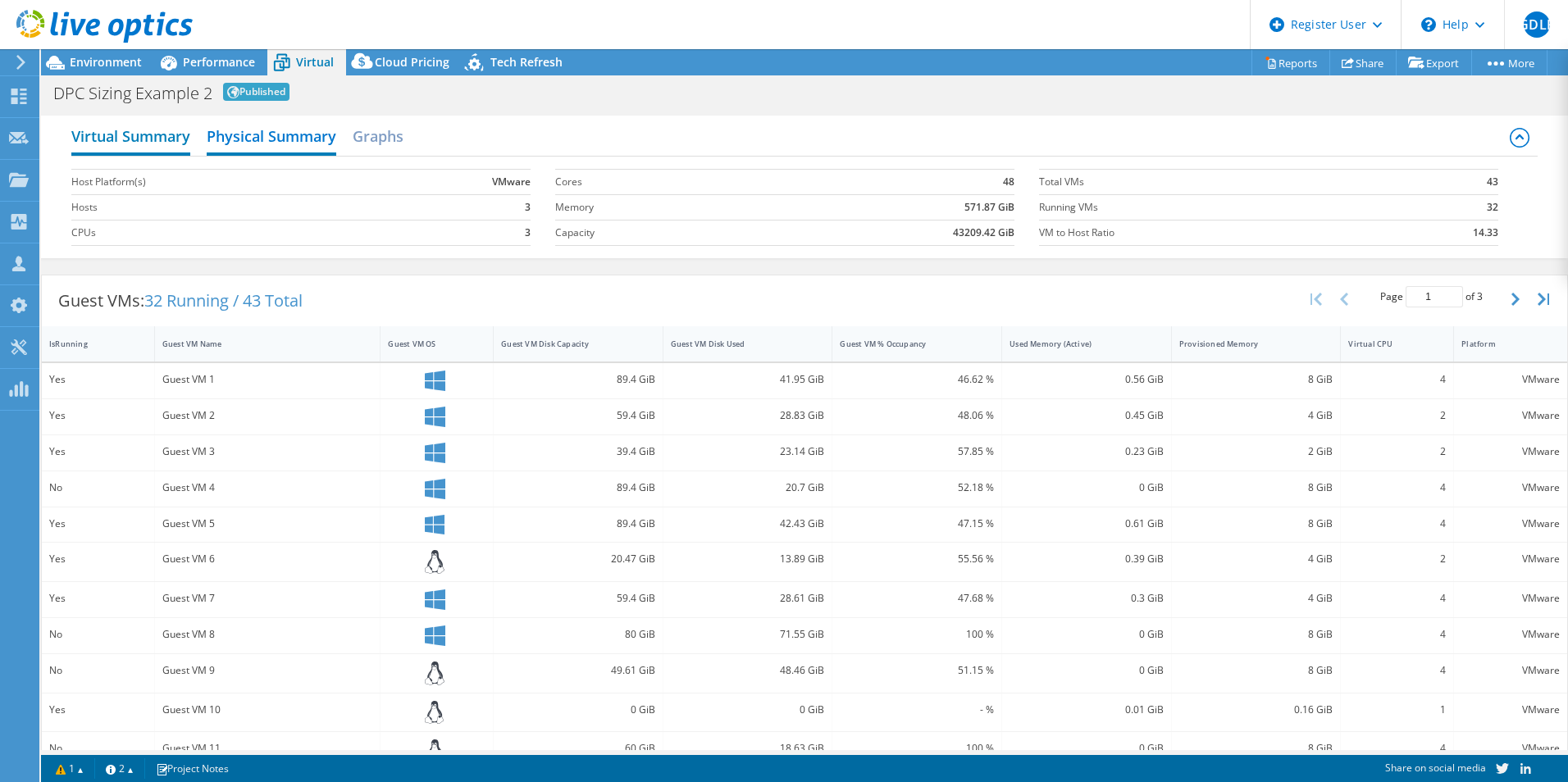
click at [177, 135] on h2 "Virtual Summary" at bounding box center [131, 138] width 119 height 36
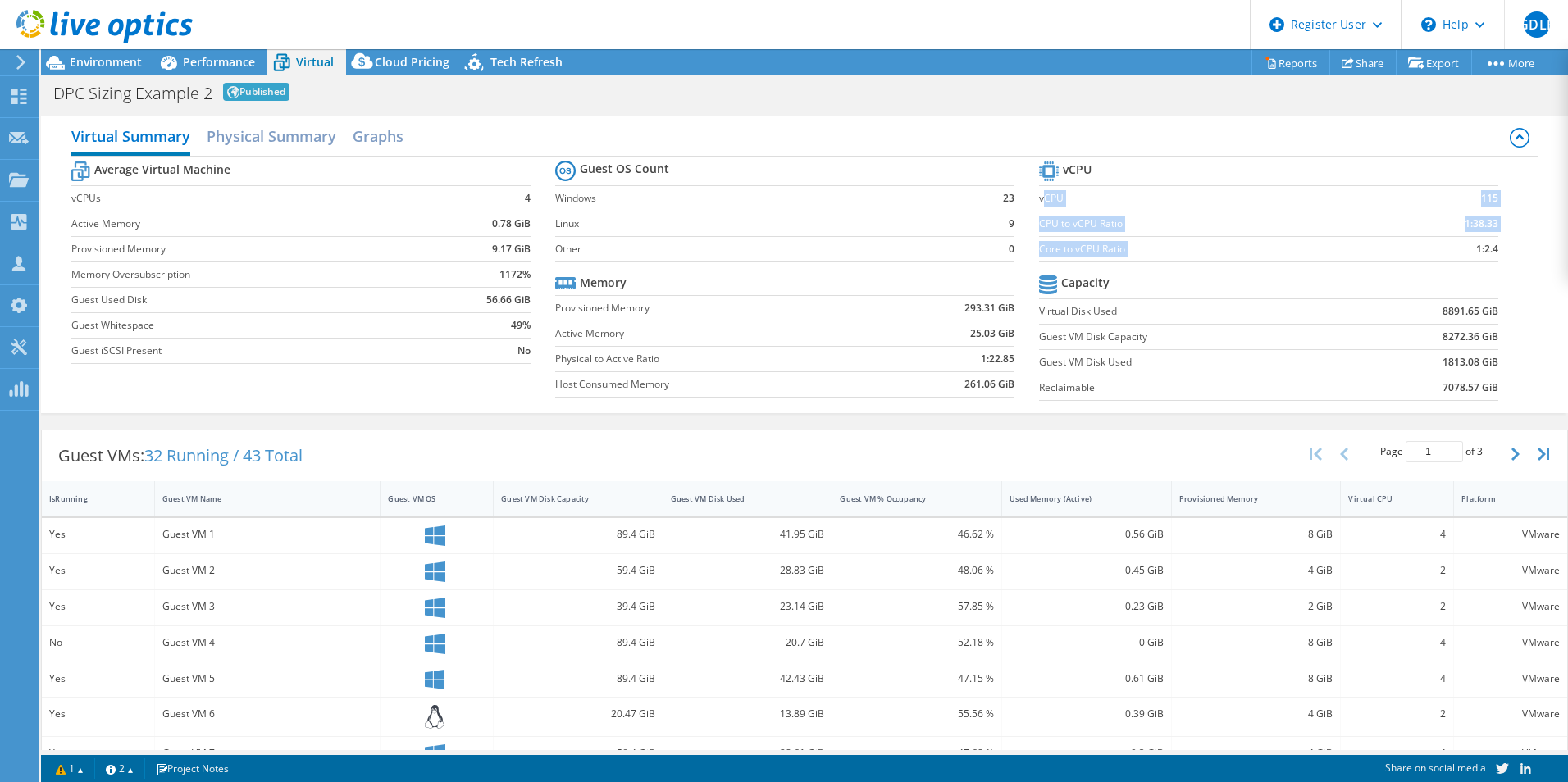
drag, startPoint x: 1037, startPoint y: 195, endPoint x: 1447, endPoint y: 259, distance: 415.0
click at [1447, 259] on tbody "vCPU vCPU 115 CPU to vCPU Ratio 1:38.33 Core to vCPU Ratio 1:2.4" at bounding box center [1268, 210] width 459 height 105
drag, startPoint x: 1447, startPoint y: 259, endPoint x: 1495, endPoint y: 253, distance: 48.4
click at [1495, 253] on section "vCPU vCPU 115 CPU to vCPU Ratio 1:38.33 Core to vCPU Ratio 1:2.4 Capacity Virtu…" at bounding box center [1281, 284] width 484 height 252
drag, startPoint x: 1078, startPoint y: 307, endPoint x: 1099, endPoint y: 374, distance: 70.2
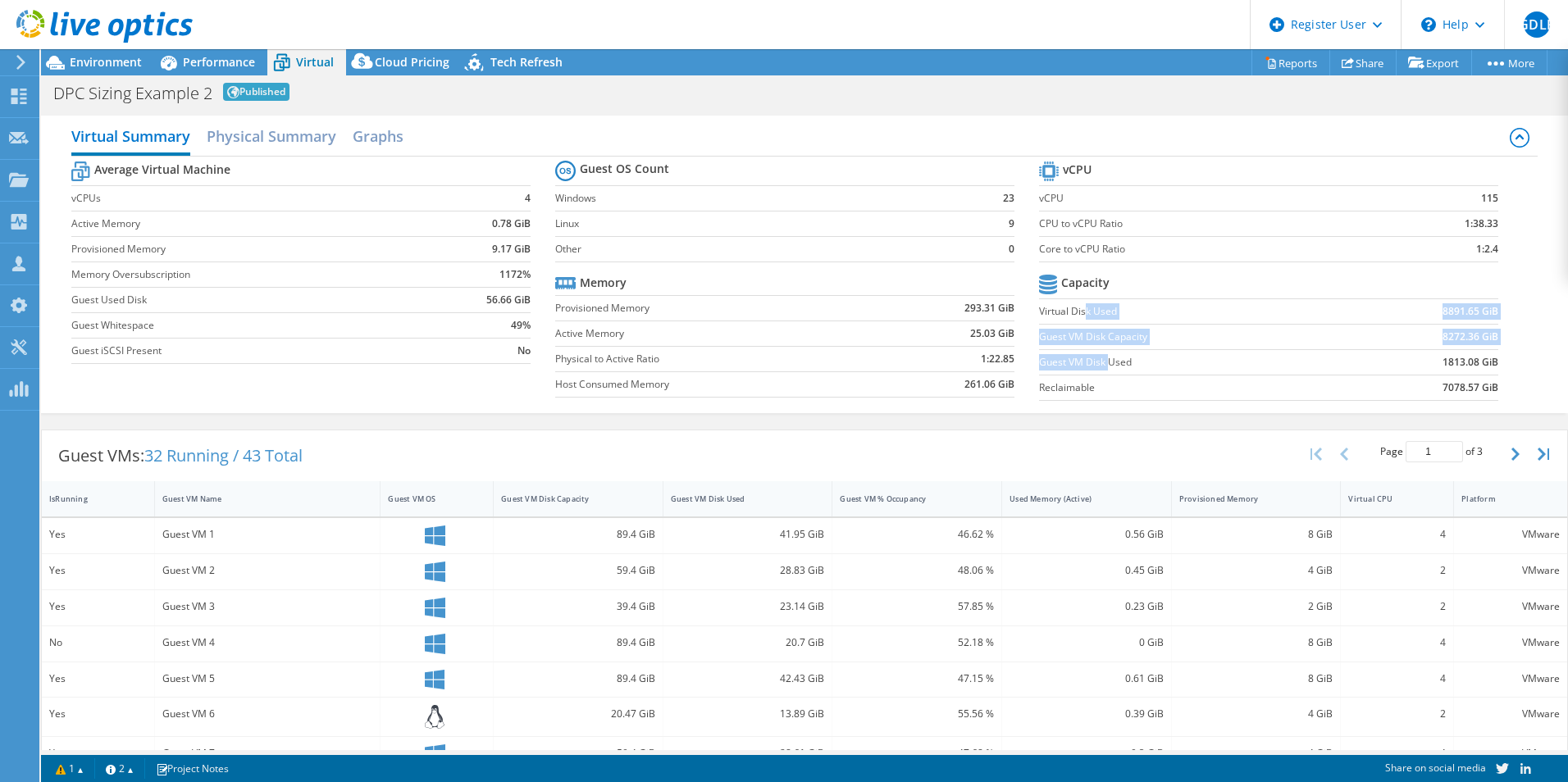
click at [1099, 374] on tbody "Capacity Virtual Disk Used 8891.65 GiB Guest VM Disk Capacity 8272.36 GiB Guest…" at bounding box center [1268, 335] width 459 height 130
drag, startPoint x: 1099, startPoint y: 374, endPoint x: 784, endPoint y: 380, distance: 315.1
click at [784, 380] on label "Host Consumed Memory" at bounding box center [717, 384] width 326 height 16
drag, startPoint x: 754, startPoint y: 334, endPoint x: 772, endPoint y: 391, distance: 59.8
click at [772, 391] on tbody "Memory Provisioned Memory 293.31 GiB Active Memory 25.03 GiB Physical to Active…" at bounding box center [784, 333] width 459 height 127
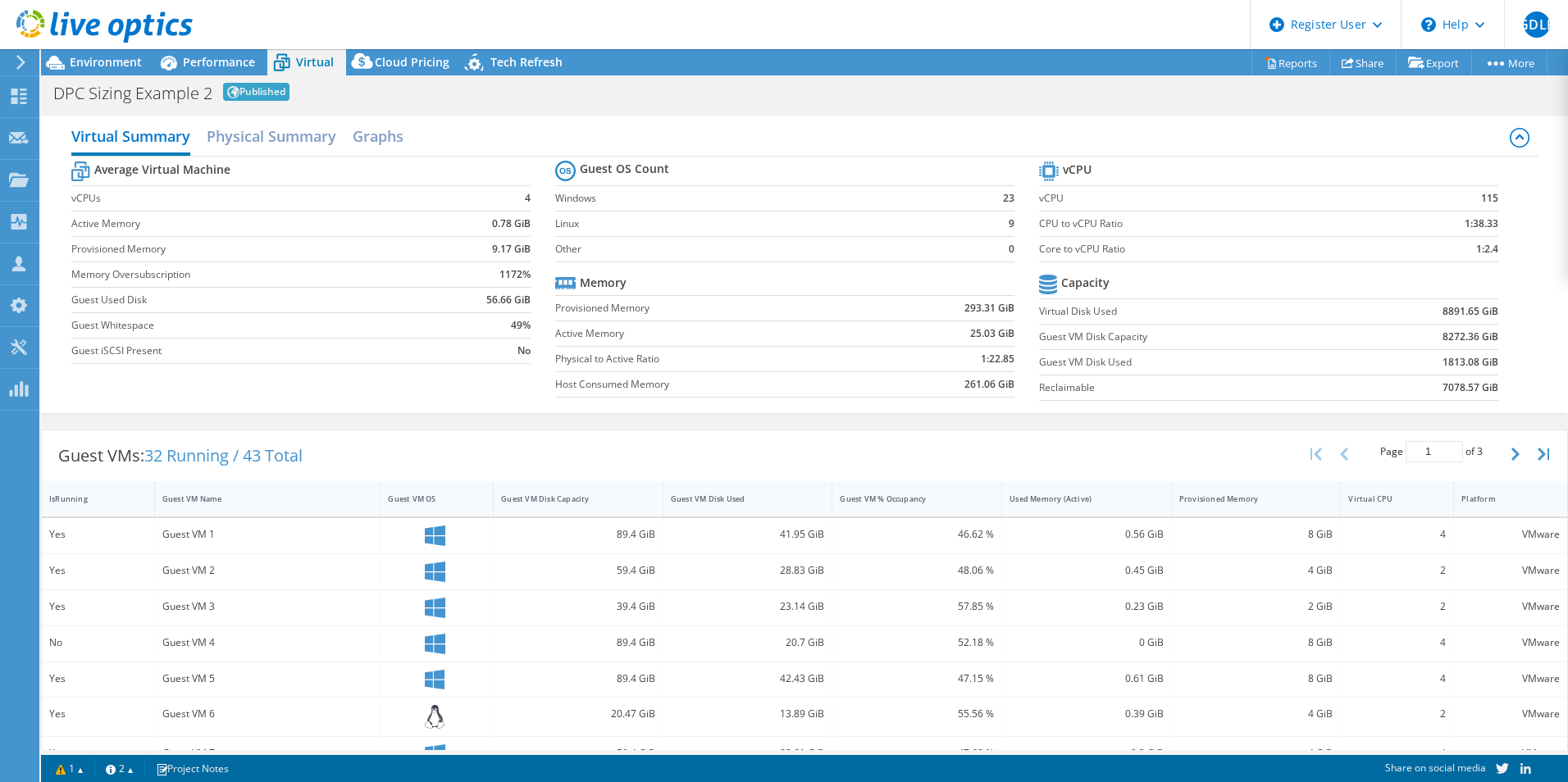
drag, startPoint x: 772, startPoint y: 391, endPoint x: 766, endPoint y: 411, distance: 20.9
click at [766, 411] on div "Virtual Summary Physical Summary Graphs Average Virtual Machine vCPUs 4 Active …" at bounding box center [805, 264] width 1527 height 298
drag, startPoint x: 602, startPoint y: 447, endPoint x: 542, endPoint y: 132, distance: 320.7
click at [542, 132] on div "Virtual Summary Physical Summary Graphs" at bounding box center [805, 138] width 1467 height 37
click at [538, 168] on section "Average Virtual Machine vCPUs 4 Active Memory 0.78 GiB Provisioned Memory 9.17 …" at bounding box center [313, 265] width 484 height 215
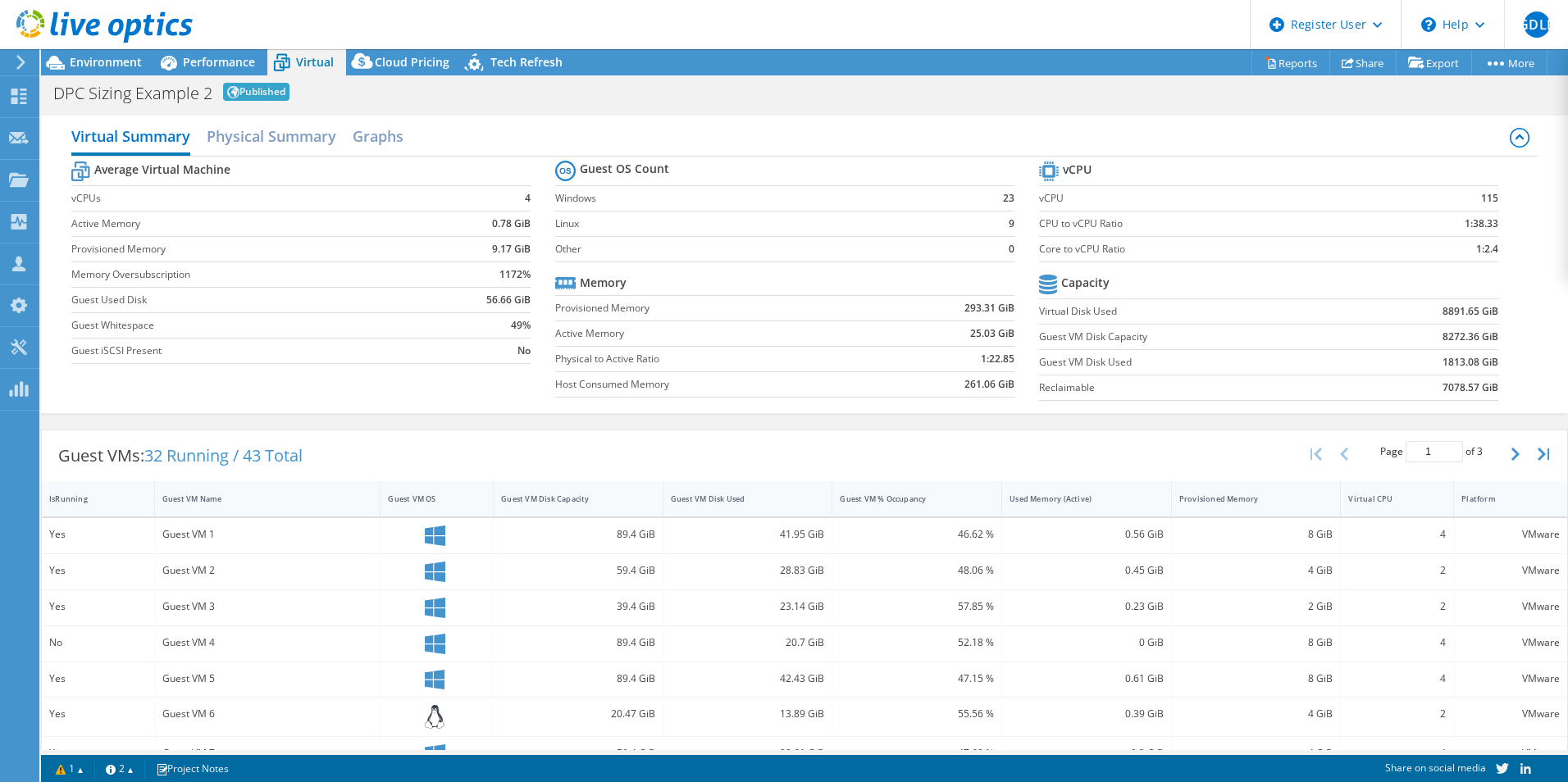
drag, startPoint x: 538, startPoint y: 168, endPoint x: 519, endPoint y: 125, distance: 47.0
click at [520, 125] on div "Virtual Summary Physical Summary Graphs" at bounding box center [805, 138] width 1467 height 37
click at [402, 69] on span "Cloud Pricing" at bounding box center [411, 62] width 74 height 16
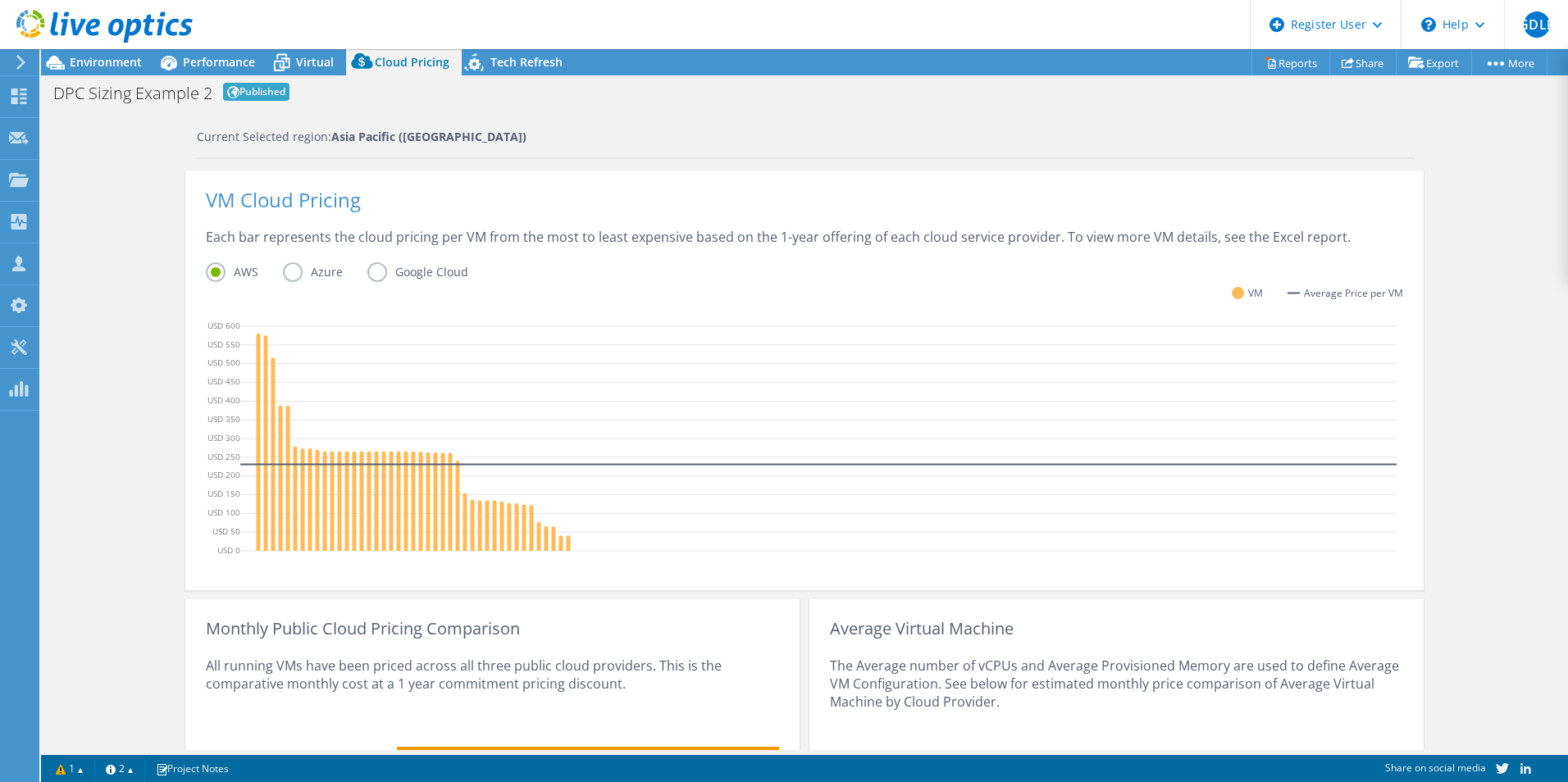
scroll to position [124, 0]
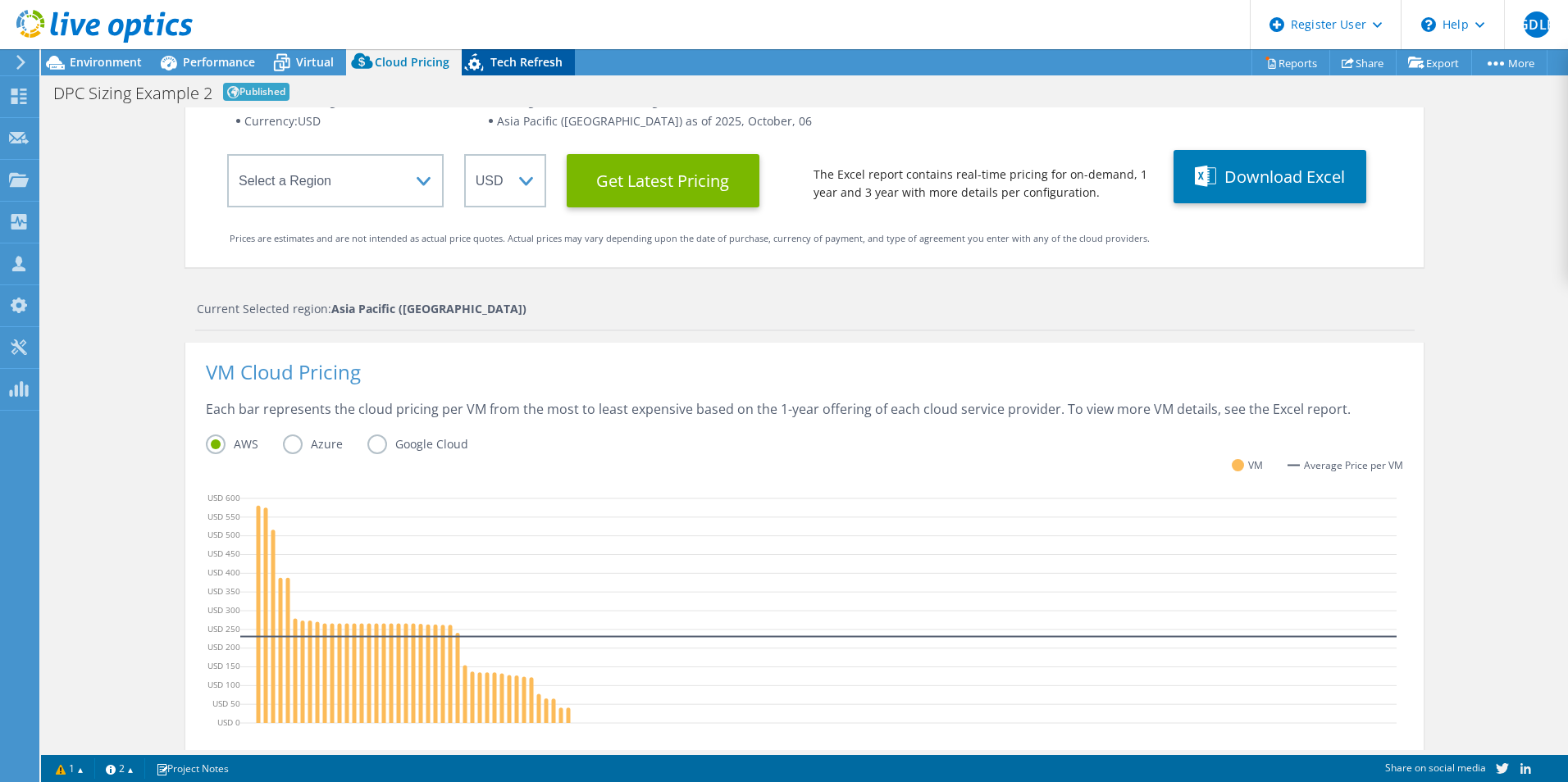
click at [546, 53] on div "Tech Refresh" at bounding box center [518, 62] width 114 height 26
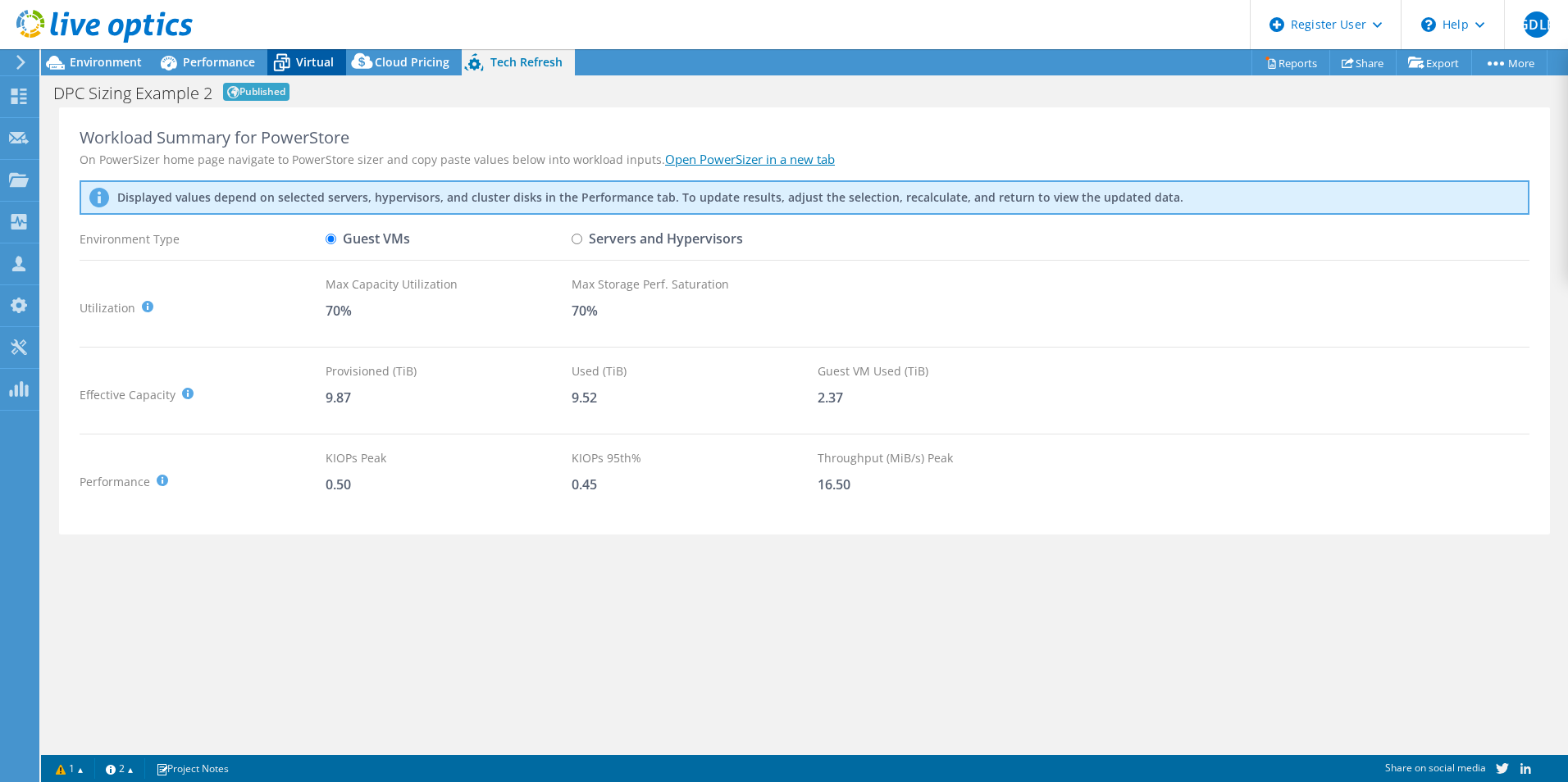
click at [326, 62] on span "Virtual" at bounding box center [315, 62] width 38 height 16
